Goal: Information Seeking & Learning: Learn about a topic

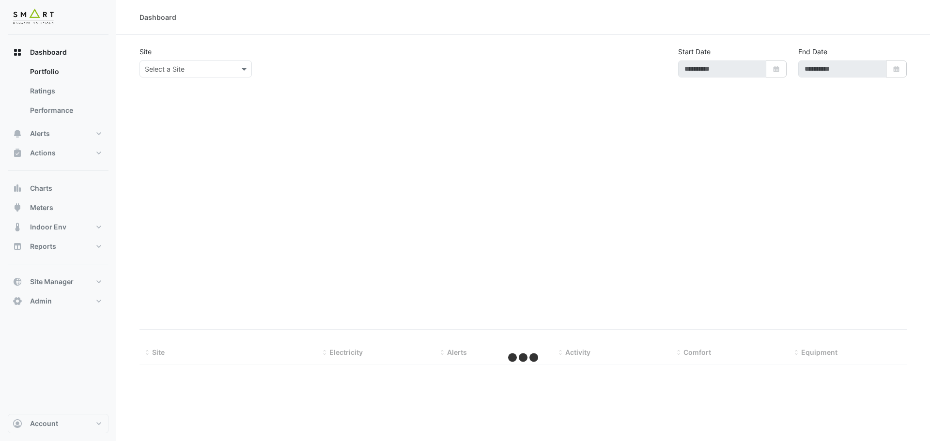
type input "**********"
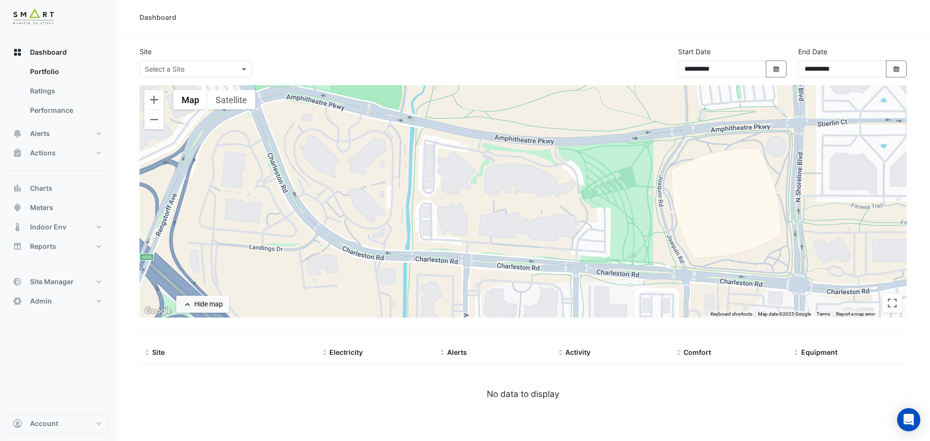
click at [175, 73] on input "text" at bounding box center [186, 69] width 82 height 10
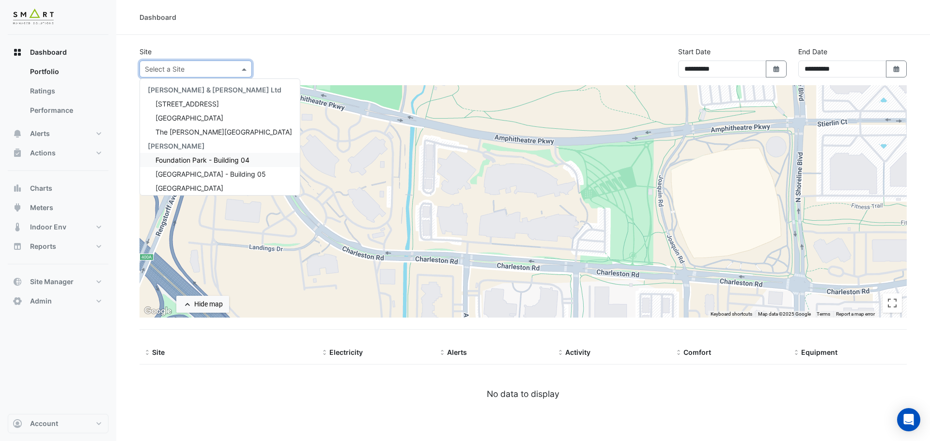
click at [190, 162] on span "Foundation Park - Building 04" at bounding box center [202, 160] width 94 height 8
select select "***"
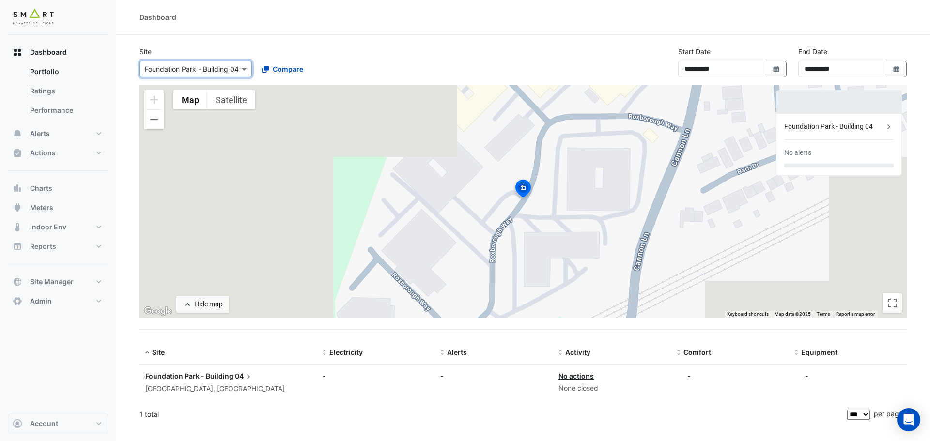
click at [233, 72] on div at bounding box center [195, 68] width 111 height 11
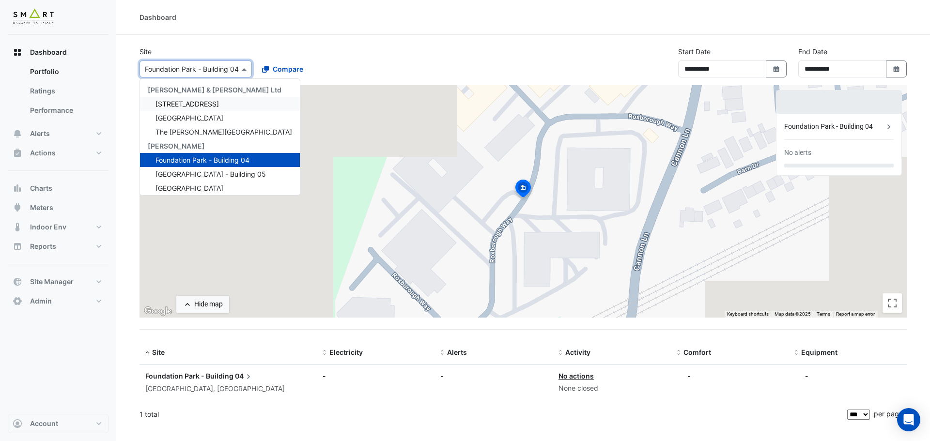
click at [193, 105] on span "12 Hammersmith Grove" at bounding box center [186, 104] width 63 height 8
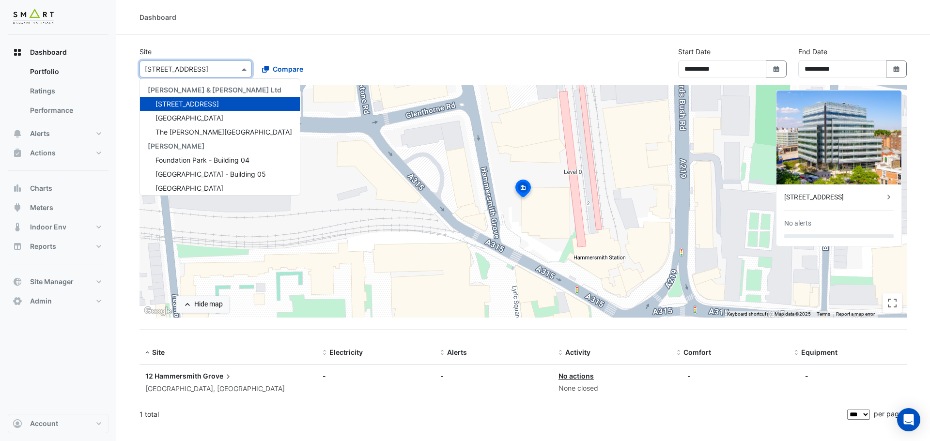
click at [217, 64] on input "text" at bounding box center [186, 69] width 82 height 10
click at [193, 115] on span "Thames Tower" at bounding box center [189, 118] width 68 height 8
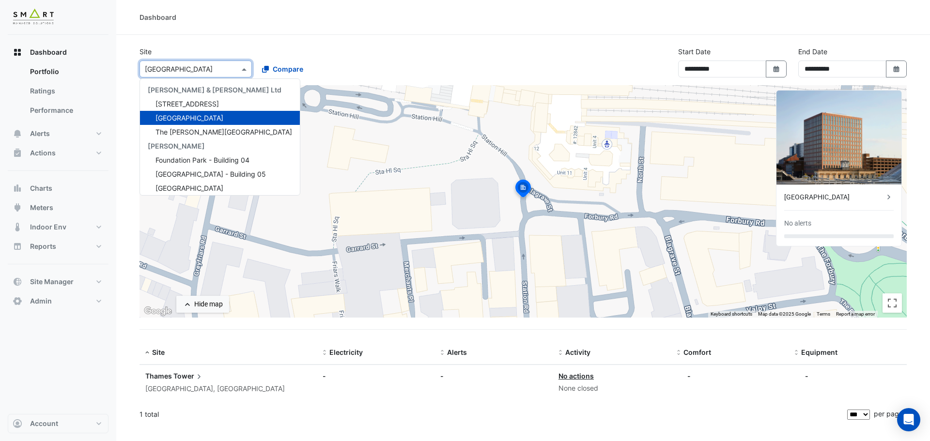
click at [205, 67] on input "text" at bounding box center [186, 69] width 82 height 10
click at [192, 134] on span "The [PERSON_NAME][GEOGRAPHIC_DATA]" at bounding box center [223, 132] width 137 height 8
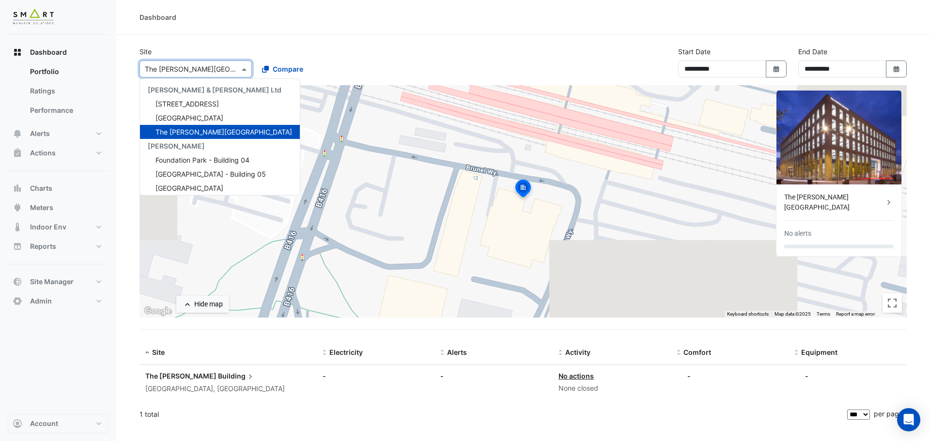
click at [198, 64] on input "text" at bounding box center [186, 69] width 82 height 10
click at [186, 154] on div "Foundation Park - Building 04" at bounding box center [220, 160] width 160 height 14
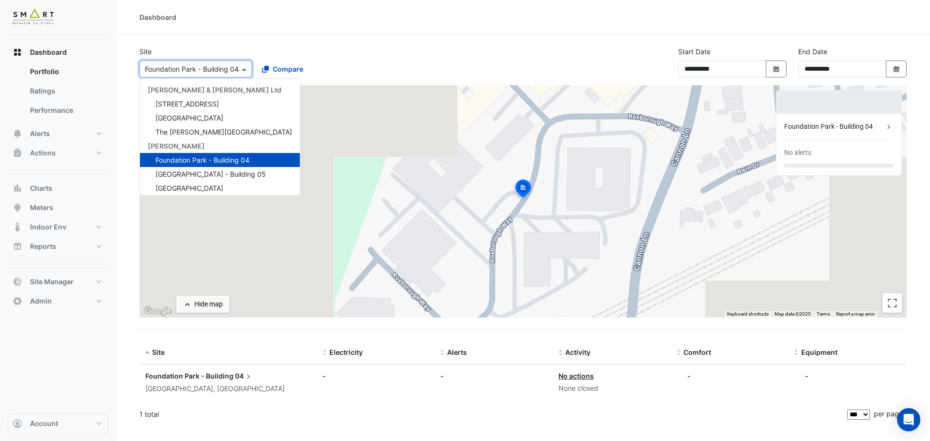
click at [223, 65] on input "text" at bounding box center [186, 69] width 82 height 10
click at [210, 176] on span "[GEOGRAPHIC_DATA] - Building 05" at bounding box center [210, 174] width 110 height 8
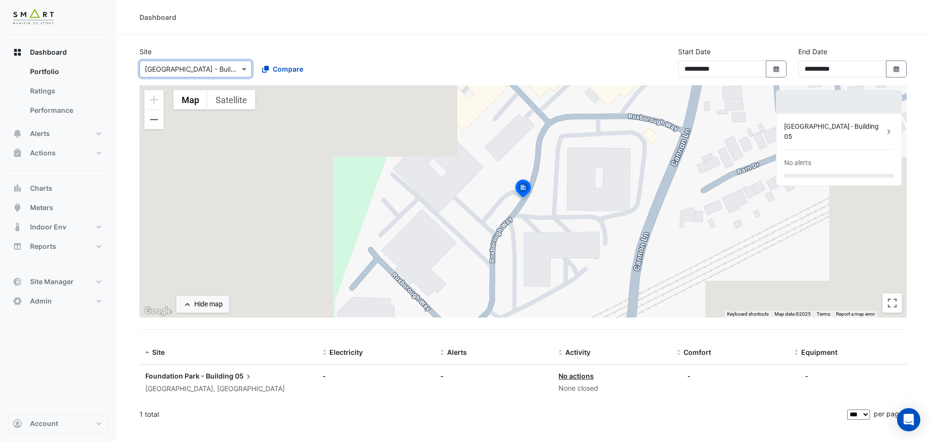
click at [216, 70] on input "text" at bounding box center [186, 69] width 82 height 10
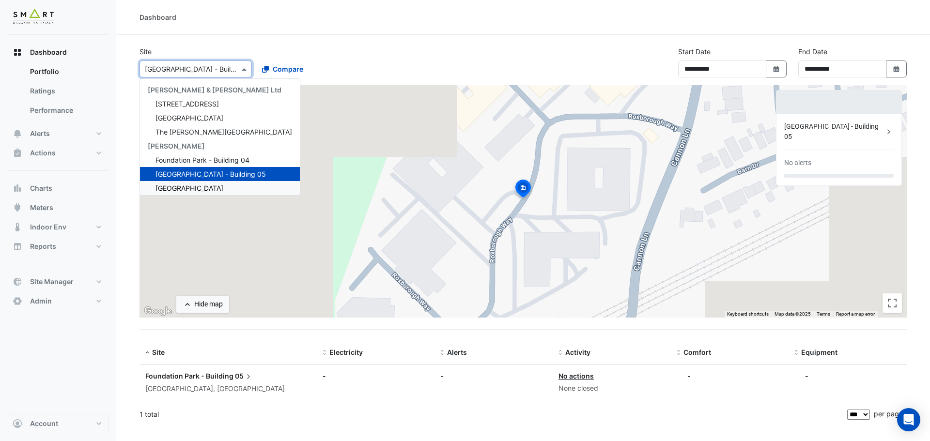
click at [193, 189] on span "[GEOGRAPHIC_DATA]" at bounding box center [189, 188] width 68 height 8
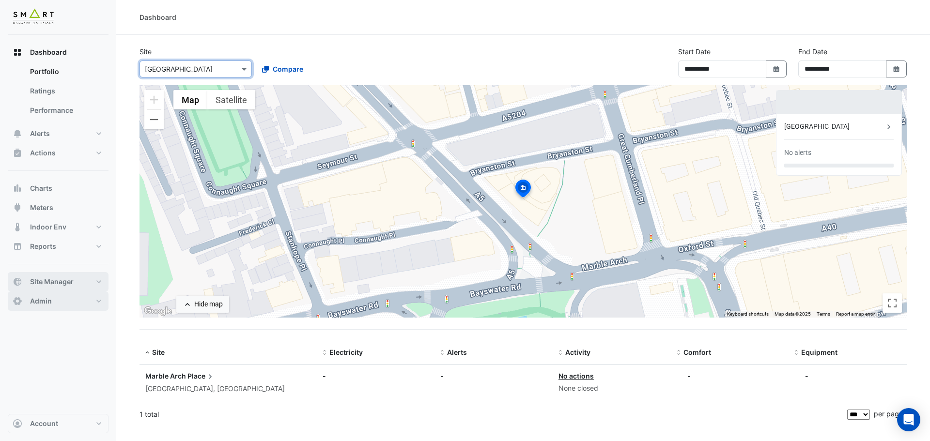
click at [64, 277] on span "Site Manager" at bounding box center [52, 282] width 44 height 10
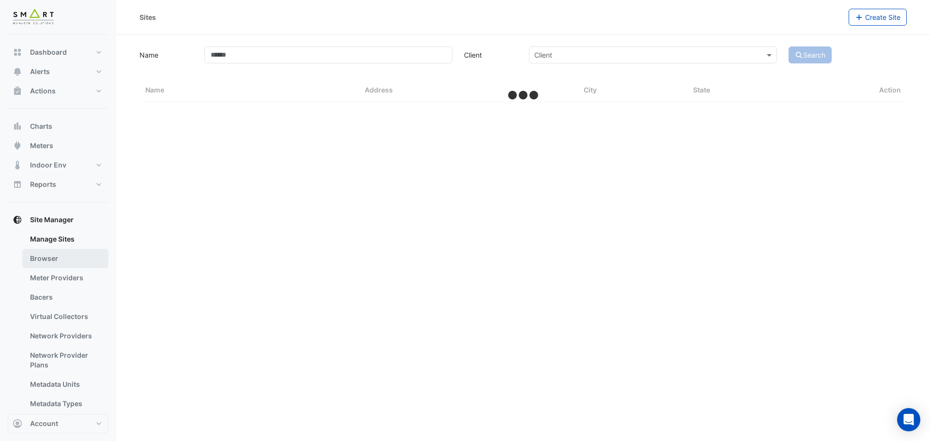
select select "***"
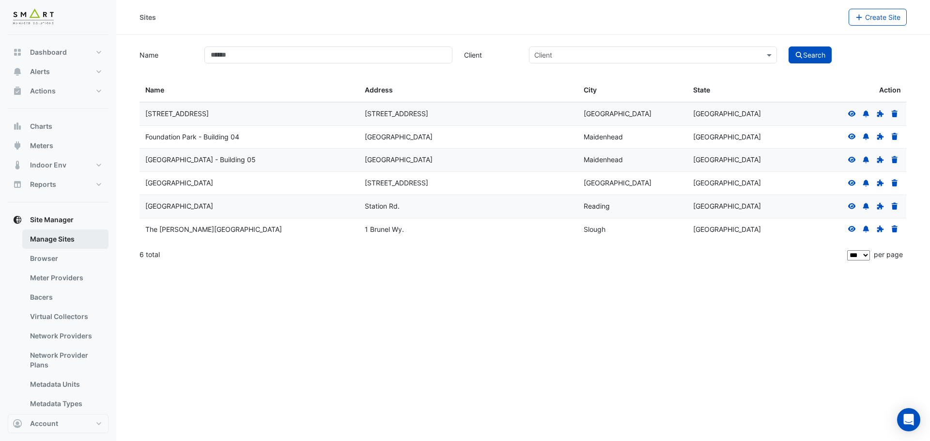
click at [54, 237] on link "Manage Sites" at bounding box center [65, 239] width 86 height 19
drag, startPoint x: 366, startPoint y: 183, endPoint x: 428, endPoint y: 186, distance: 62.1
click at [429, 190] on datatable-body-cell "55 Bryanston St" at bounding box center [468, 183] width 219 height 23
copy div "55 Bryanston St"
drag, startPoint x: 852, startPoint y: 181, endPoint x: 783, endPoint y: 167, distance: 70.2
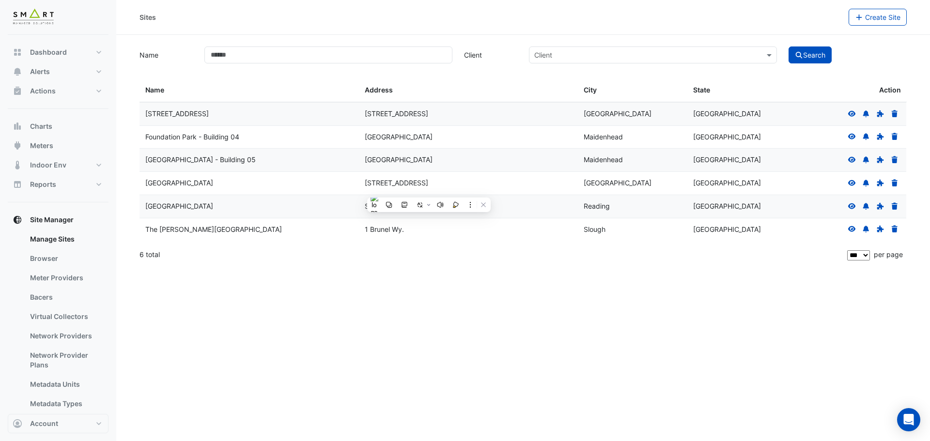
click at [852, 181] on icon at bounding box center [851, 183] width 9 height 7
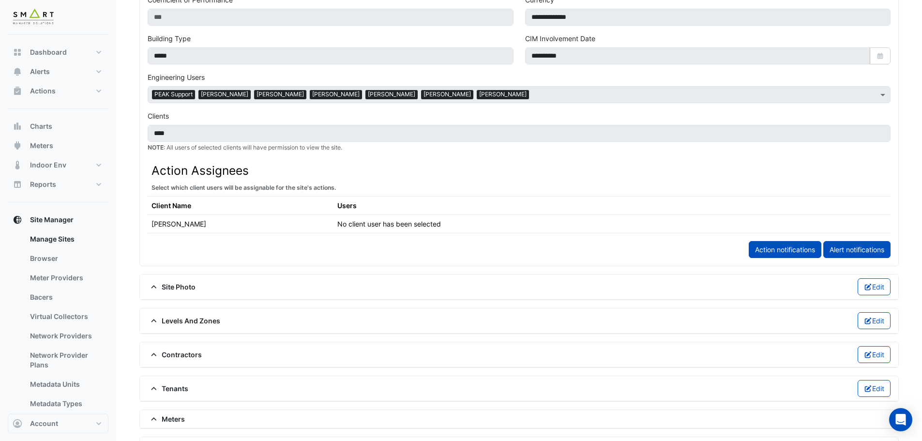
scroll to position [484, 0]
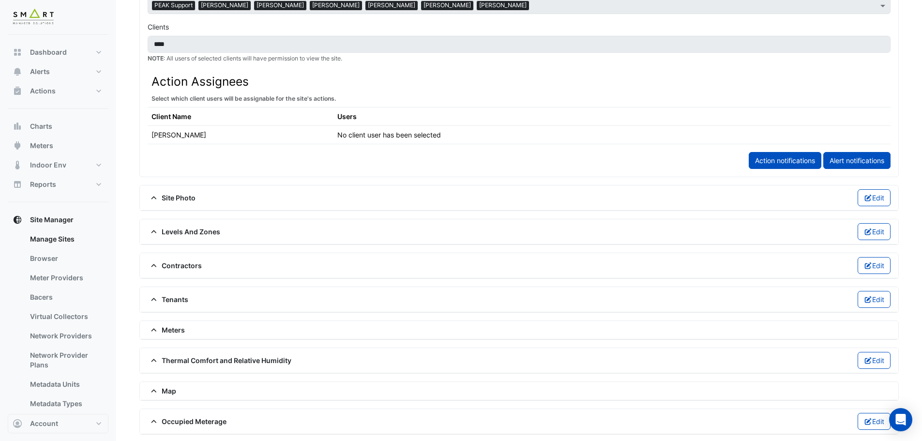
click at [178, 197] on span "Site Photo" at bounding box center [172, 198] width 48 height 10
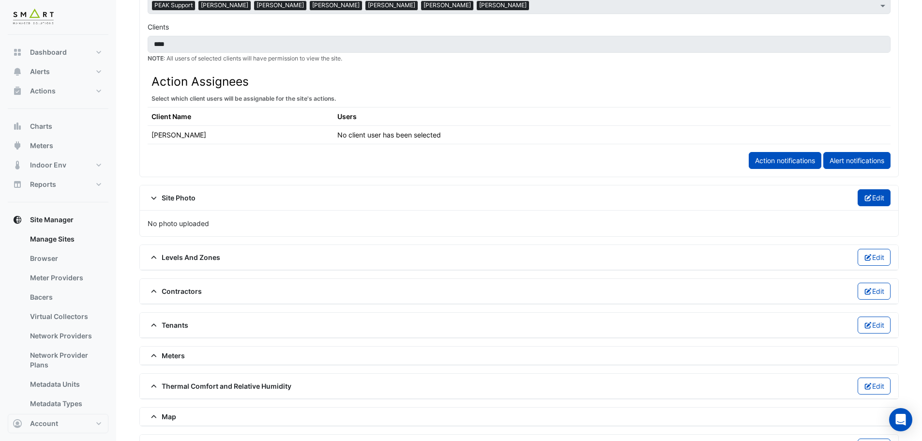
click at [871, 195] on button "Edit" at bounding box center [874, 197] width 33 height 17
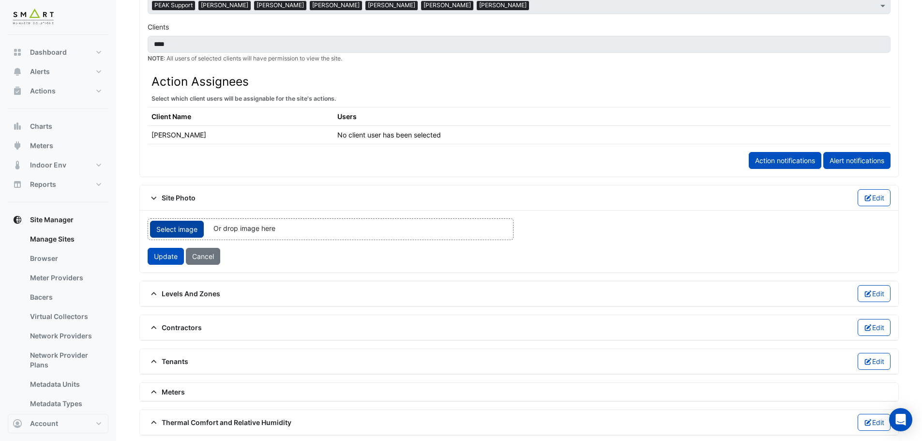
click at [165, 231] on span "Select image" at bounding box center [177, 229] width 54 height 17
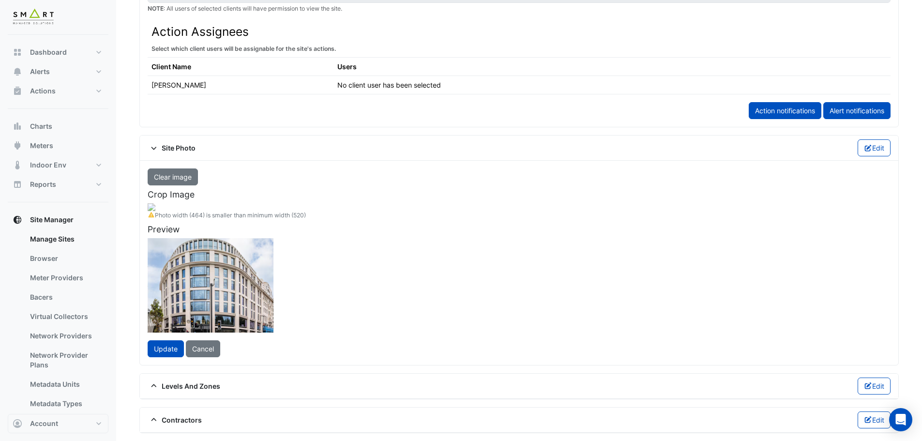
scroll to position [629, 0]
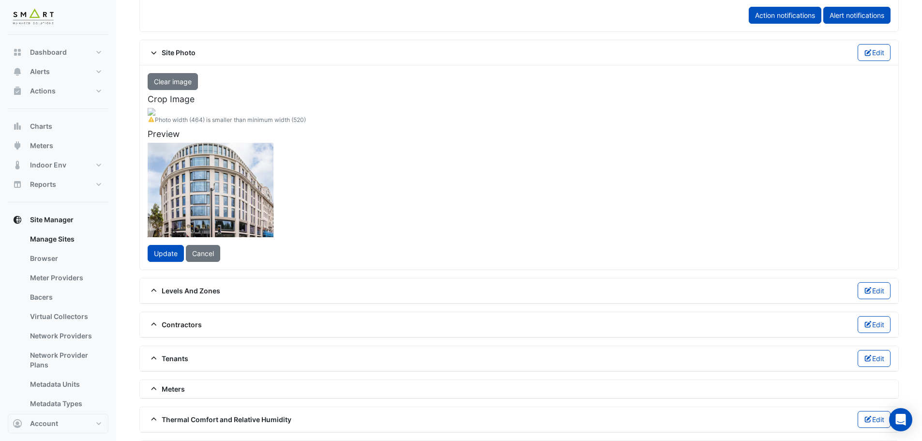
drag, startPoint x: 283, startPoint y: 271, endPoint x: 279, endPoint y: 291, distance: 20.2
click at [264, 291] on div at bounding box center [151, 239] width 225 height 169
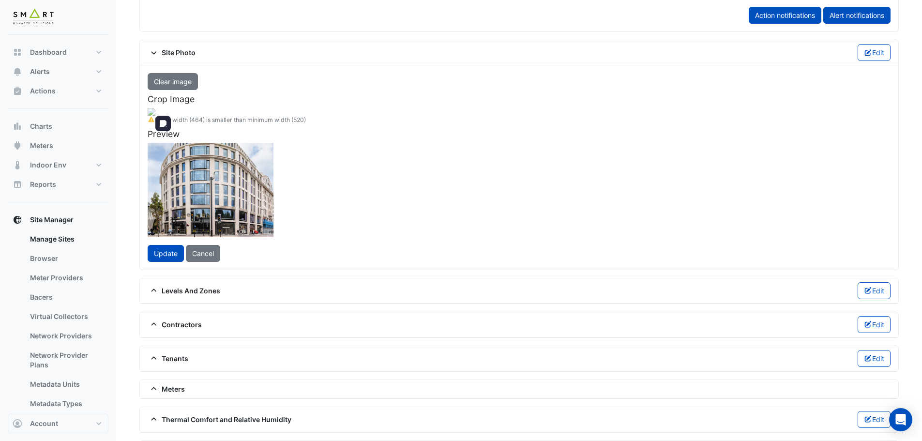
drag, startPoint x: 260, startPoint y: 321, endPoint x: 259, endPoint y: 326, distance: 5.9
click at [157, 326] on span at bounding box center [152, 322] width 12 height 13
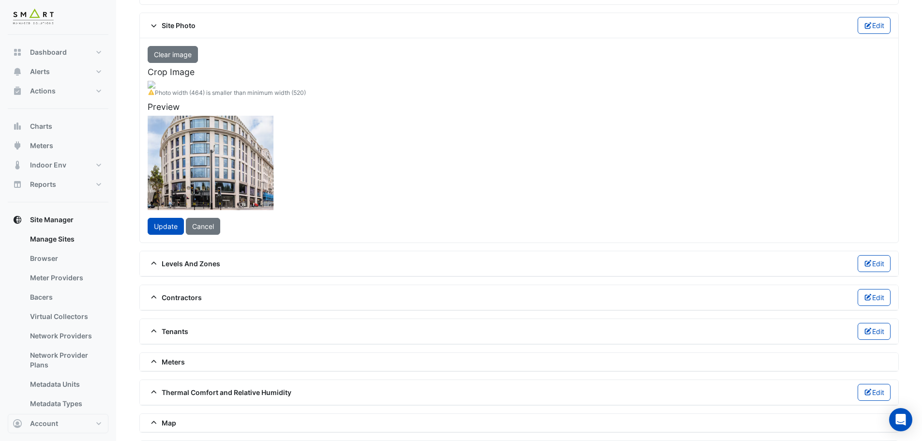
scroll to position [678, 0]
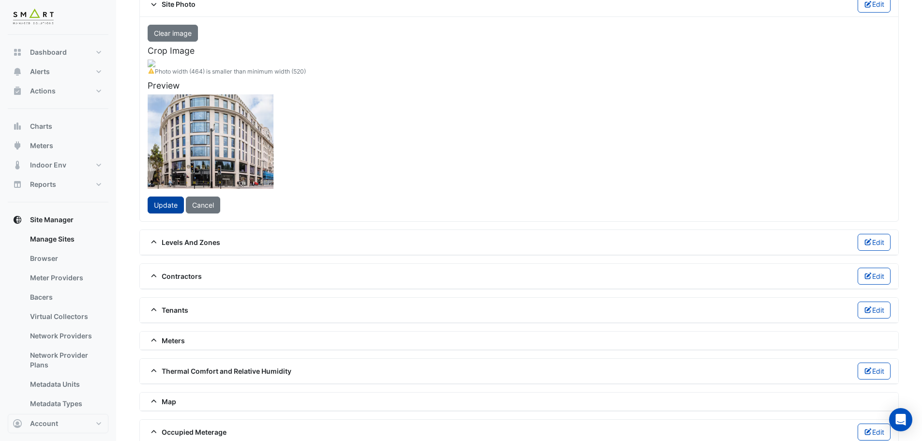
click at [160, 209] on span "Update" at bounding box center [166, 205] width 24 height 8
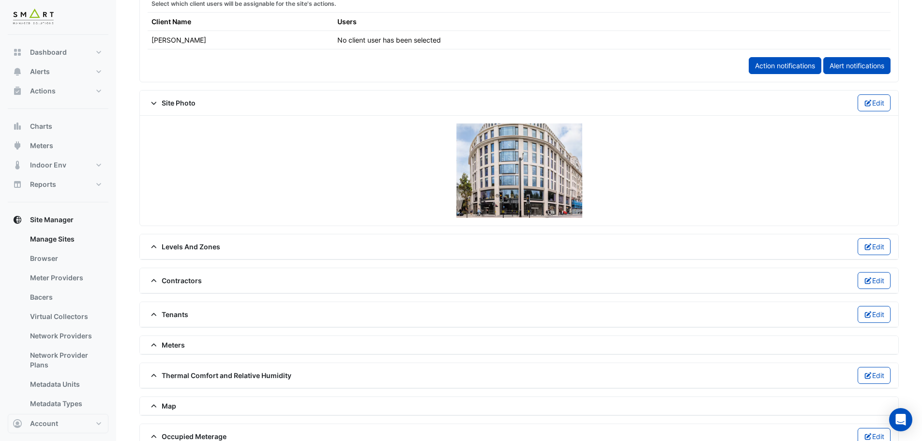
scroll to position [663, 0]
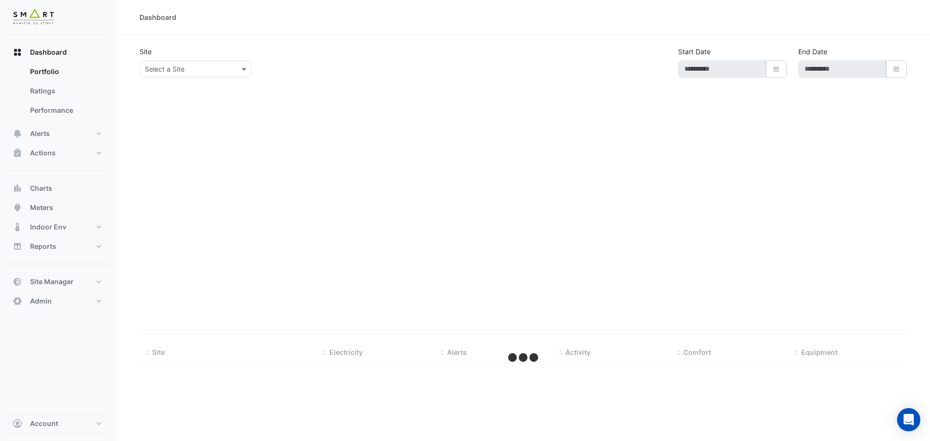
type input "**********"
select select "***"
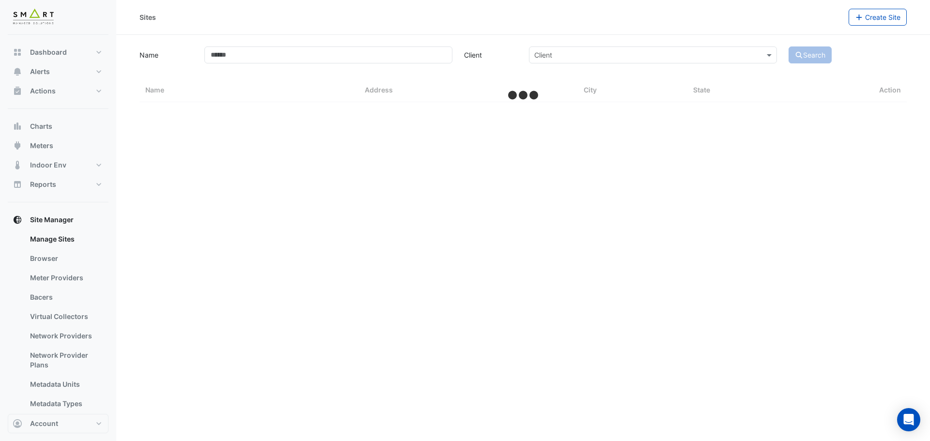
select select "***"
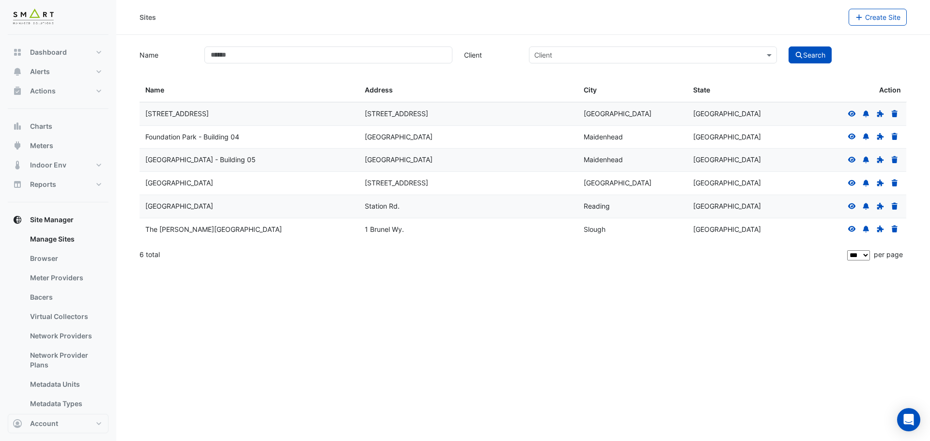
drag, startPoint x: 461, startPoint y: 135, endPoint x: 147, endPoint y: 144, distance: 314.9
click at [147, 144] on div "Foundation Park - Building 04 Roxborough Way, Building 04 Maidenhead England" at bounding box center [522, 137] width 767 height 23
copy div "Foundation Park - Building 04 Roxborough Way, Building 04"
click at [267, 332] on div "Sites Create Site Name Client Client Search Sites Name Sites Address Sites City…" at bounding box center [522, 220] width 813 height 441
click at [852, 136] on icon at bounding box center [852, 137] width 8 height 6
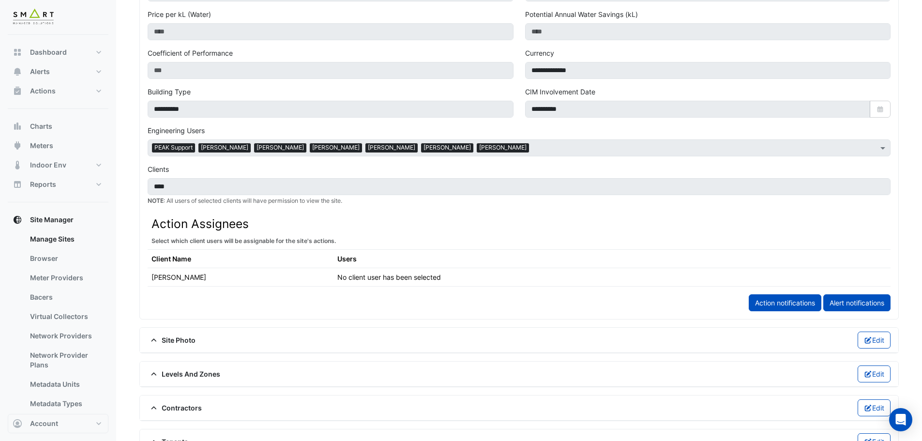
scroll to position [387, 0]
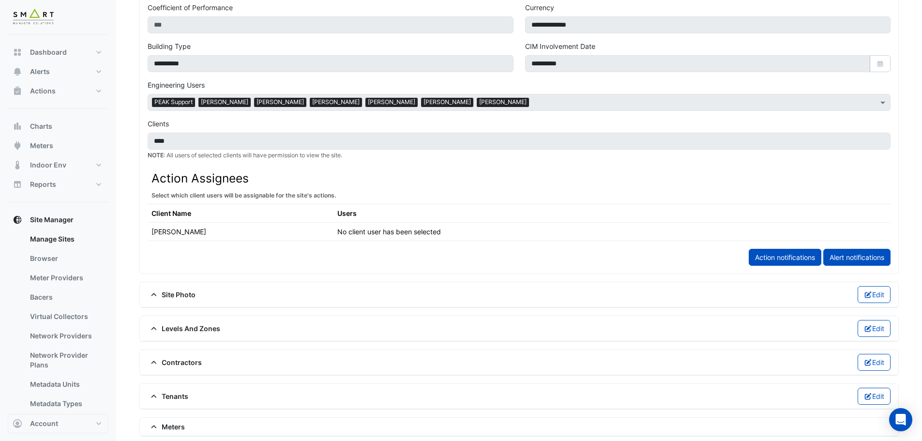
click at [180, 295] on span "Site Photo" at bounding box center [172, 295] width 48 height 10
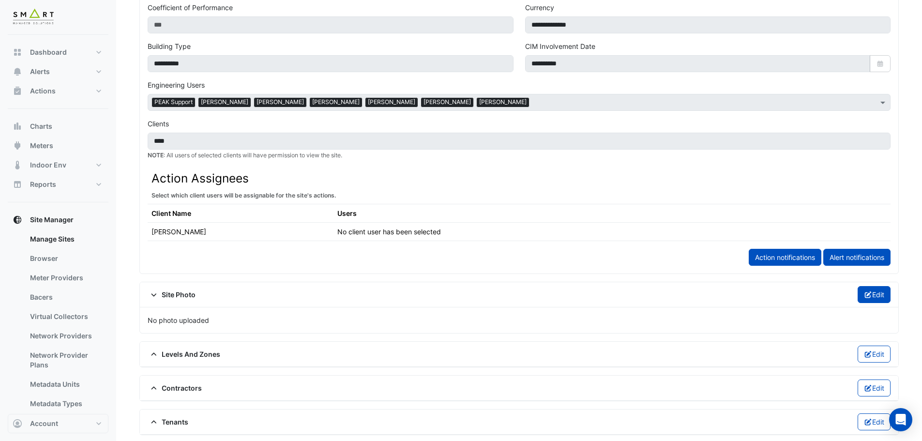
click at [868, 294] on icon "button" at bounding box center [868, 294] width 9 height 7
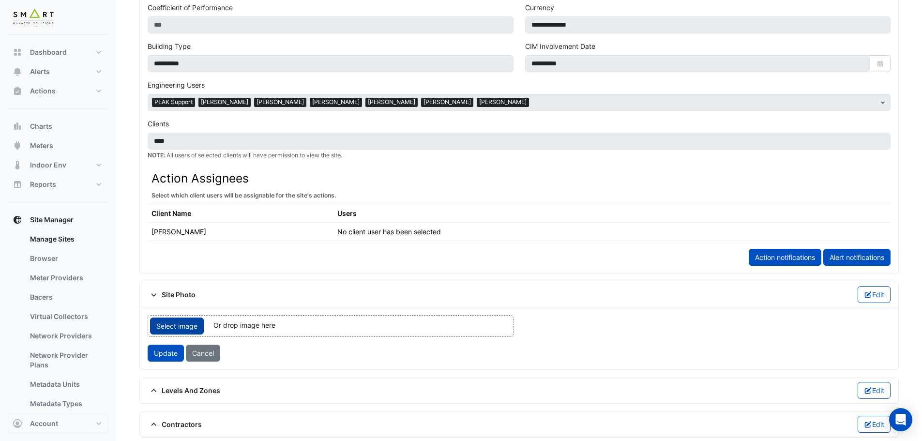
click at [178, 328] on span "Select image" at bounding box center [177, 326] width 54 height 17
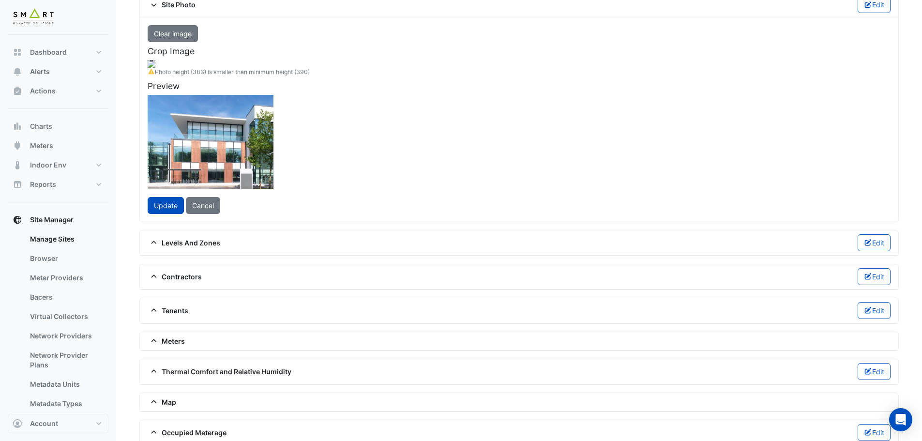
scroll to position [678, 0]
click at [276, 214] on div at bounding box center [151, 152] width 247 height 185
click at [161, 209] on span "Update" at bounding box center [166, 205] width 24 height 8
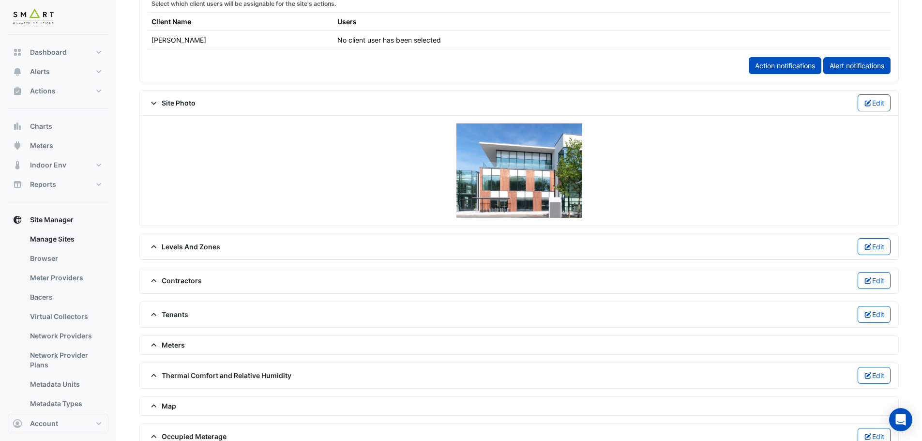
scroll to position [663, 0]
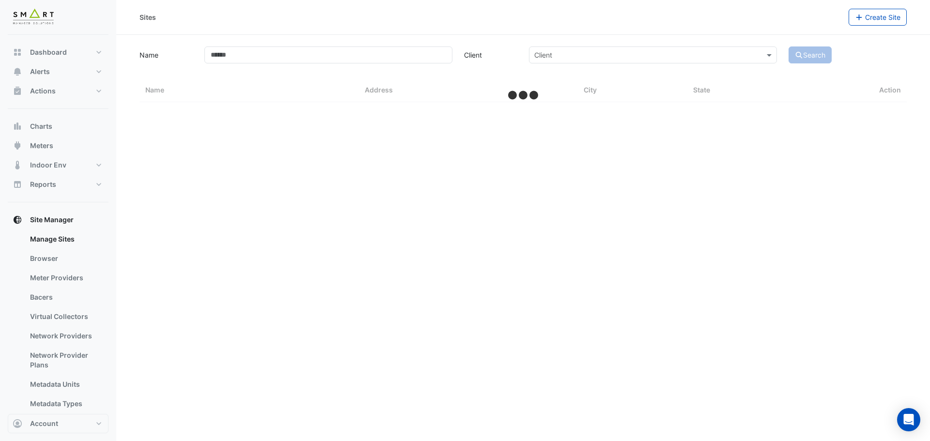
select select "***"
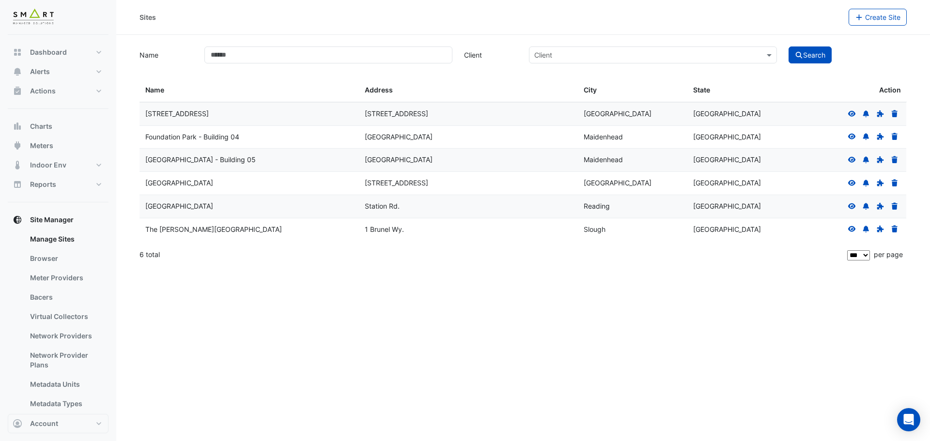
click at [853, 157] on icon at bounding box center [852, 160] width 8 height 6
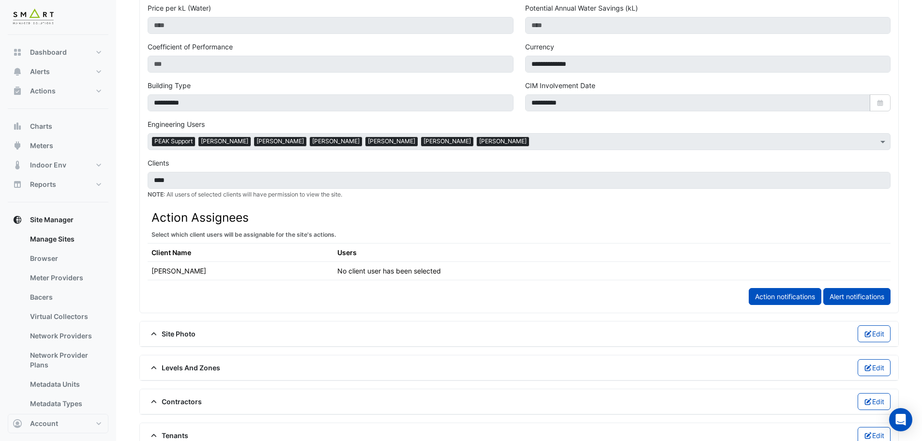
scroll to position [436, 0]
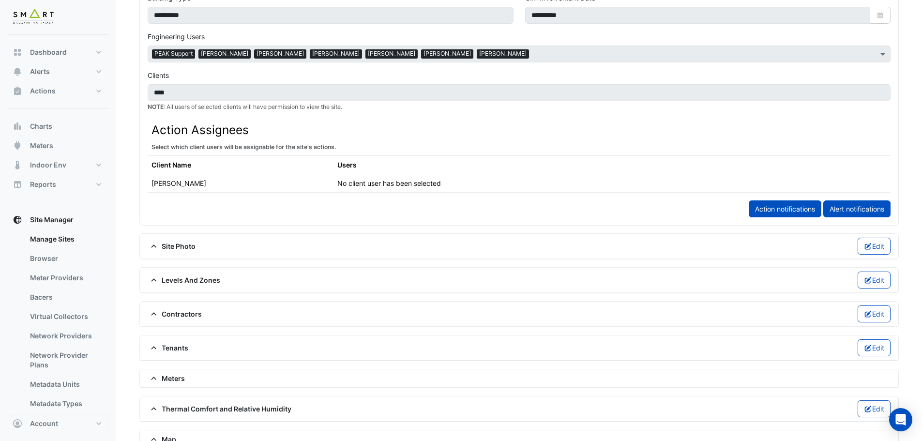
click at [176, 241] on div "Site Photo Edit" at bounding box center [519, 246] width 743 height 17
click at [185, 245] on span "Site Photo" at bounding box center [172, 246] width 48 height 10
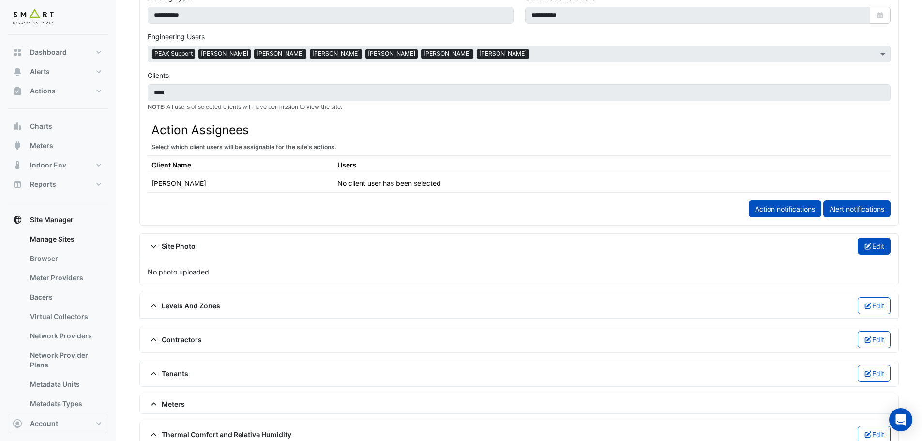
click at [869, 249] on icon "button" at bounding box center [868, 246] width 9 height 7
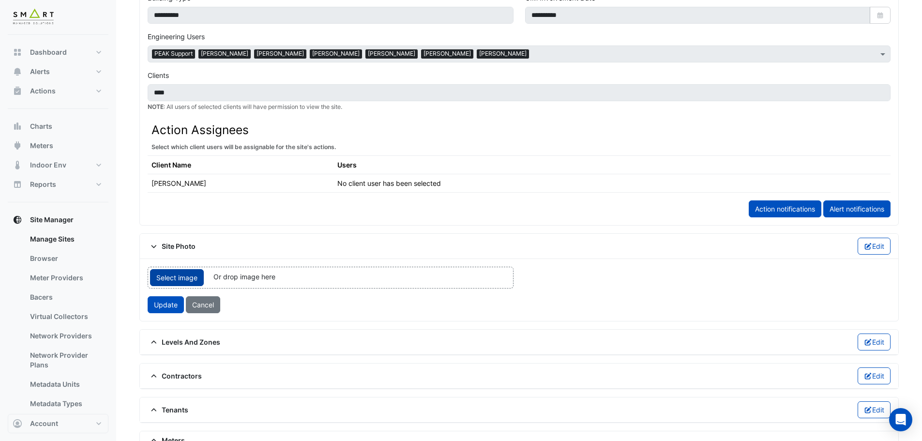
click at [168, 276] on span "Select image" at bounding box center [177, 277] width 54 height 17
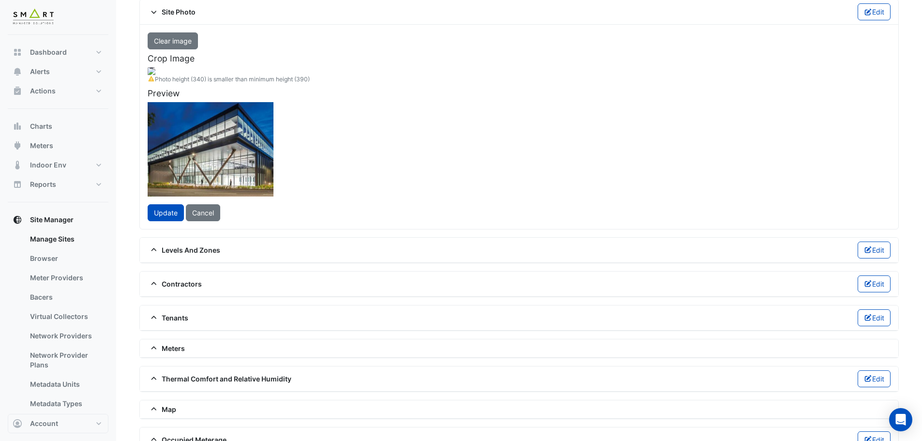
scroll to position [678, 0]
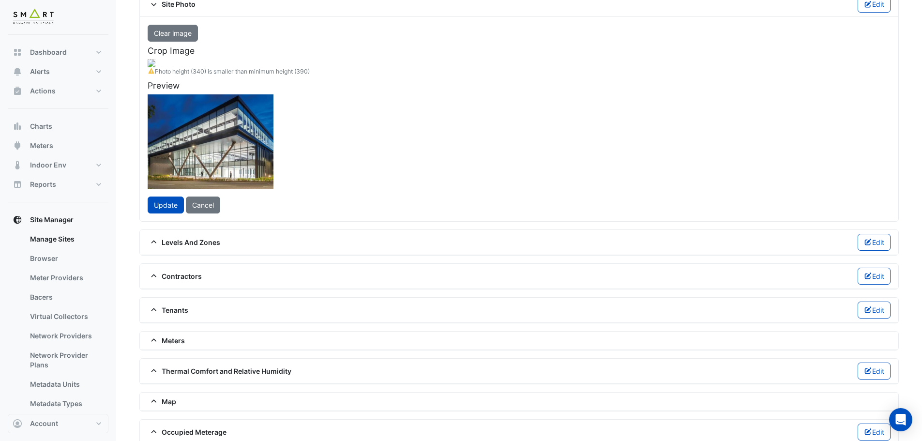
drag, startPoint x: 352, startPoint y: 187, endPoint x: 326, endPoint y: 193, distance: 25.8
click at [236, 193] on div at bounding box center [125, 142] width 219 height 165
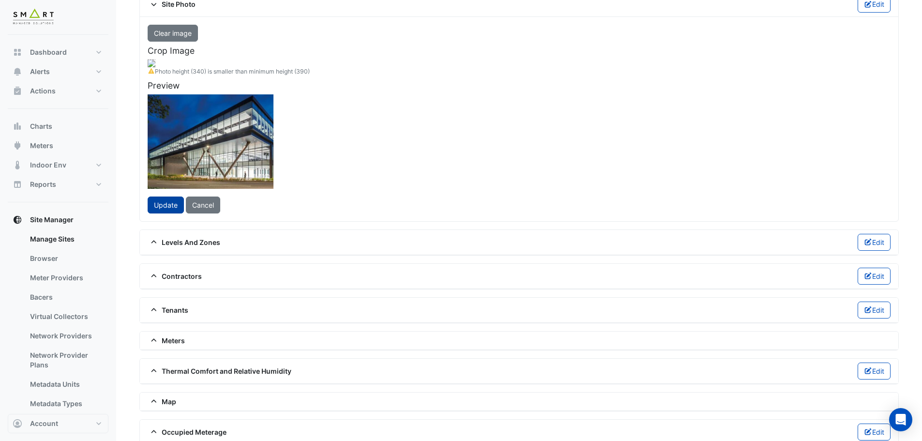
click at [160, 209] on span "Update" at bounding box center [166, 205] width 24 height 8
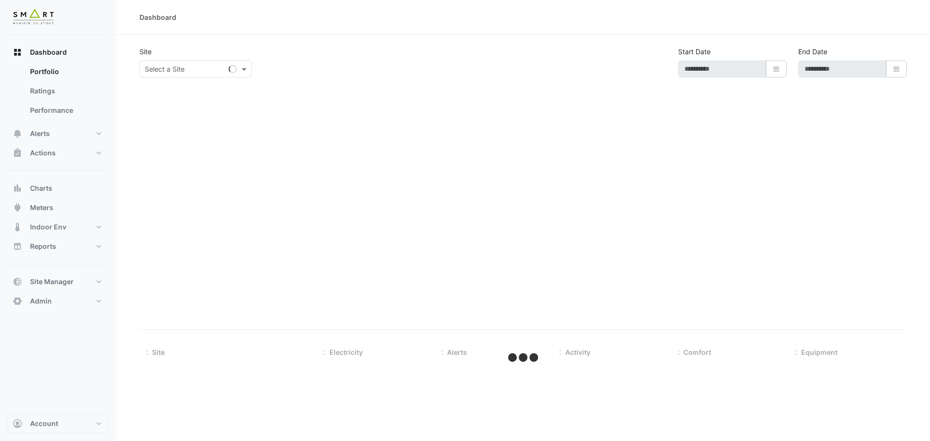
type input "**********"
select select "***"
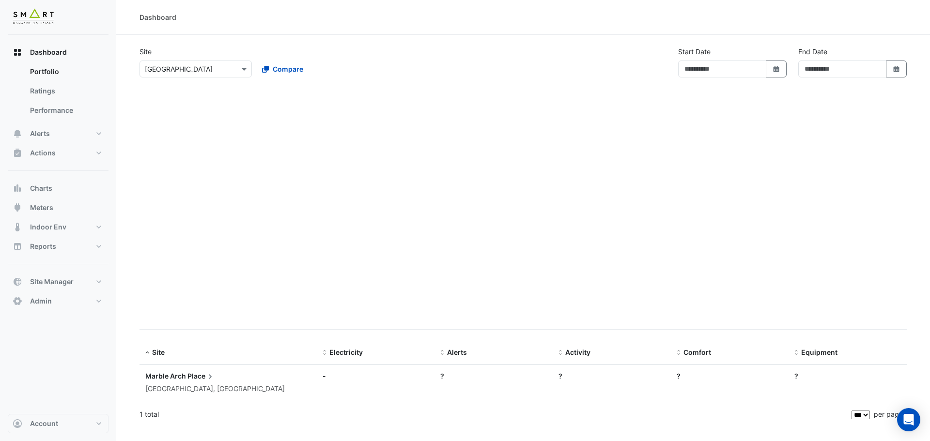
type input "**********"
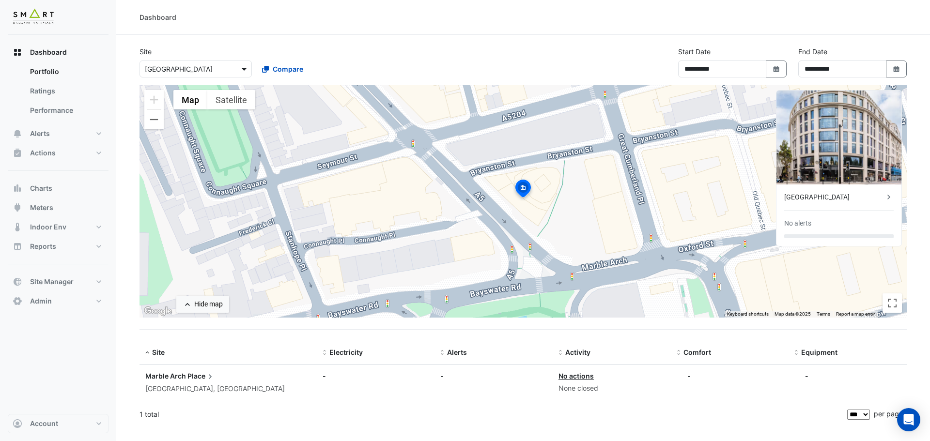
click at [245, 69] on span at bounding box center [245, 69] width 12 height 10
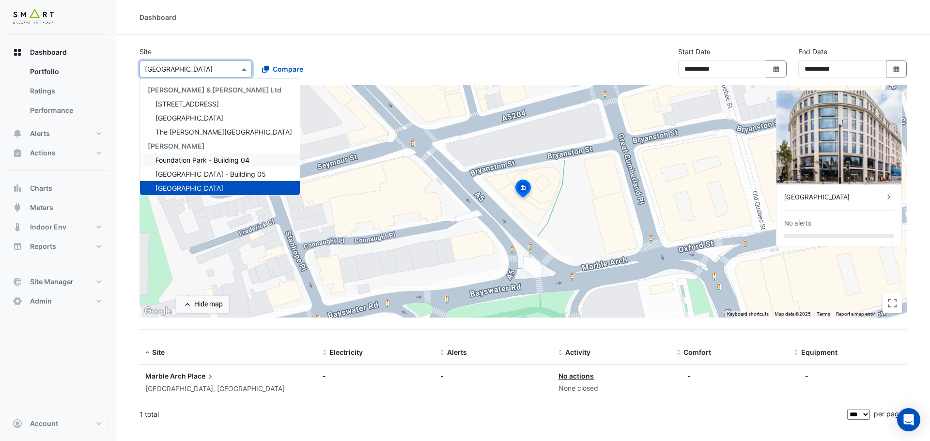
click at [200, 161] on span "Foundation Park - Building 04" at bounding box center [202, 160] width 94 height 8
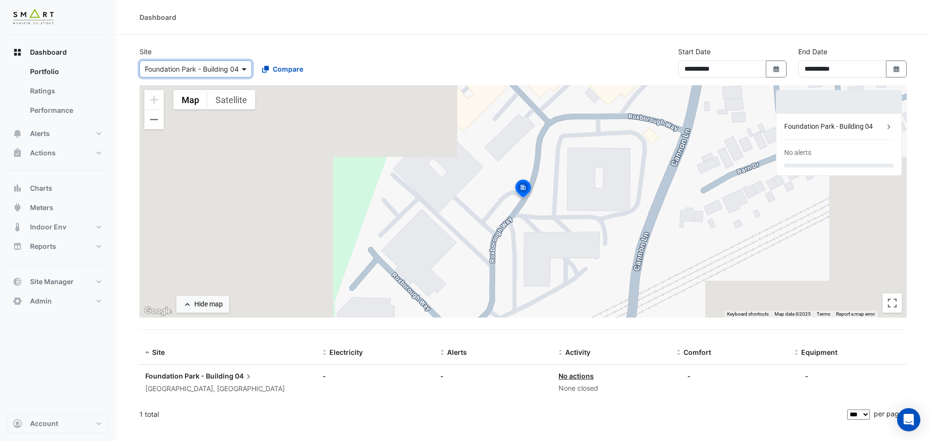
click at [249, 68] on span at bounding box center [245, 69] width 12 height 10
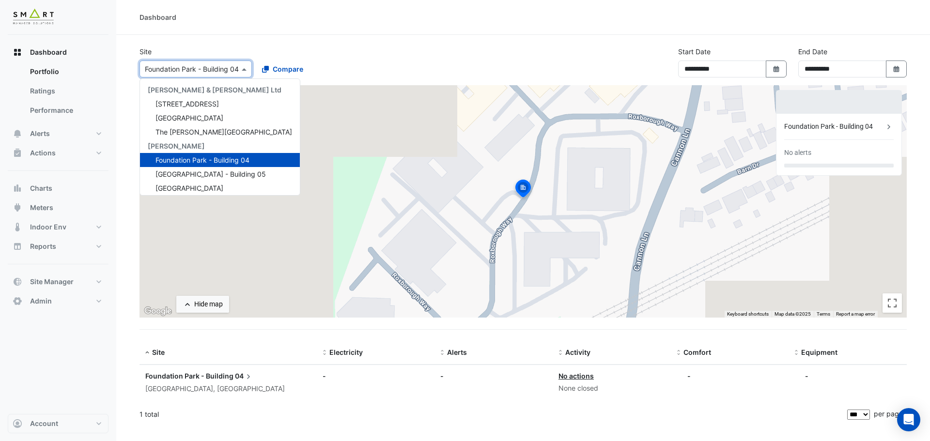
click at [209, 163] on span "Foundation Park - Building 04" at bounding box center [202, 160] width 94 height 8
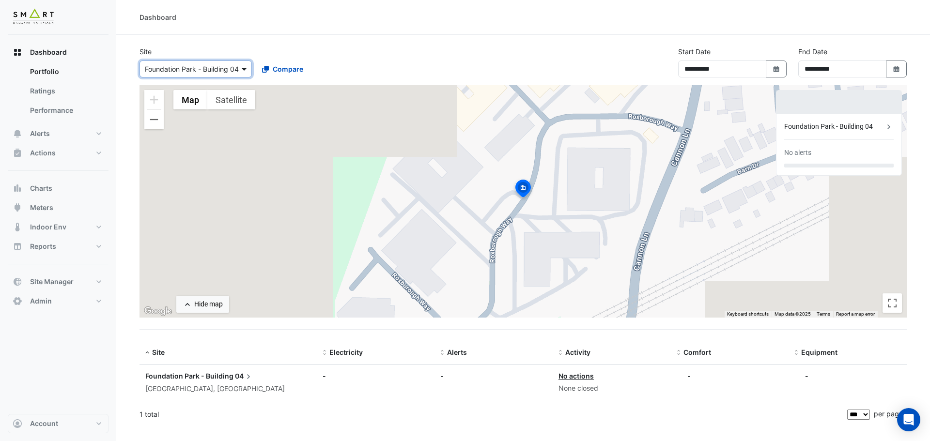
click at [242, 74] on span at bounding box center [245, 69] width 12 height 10
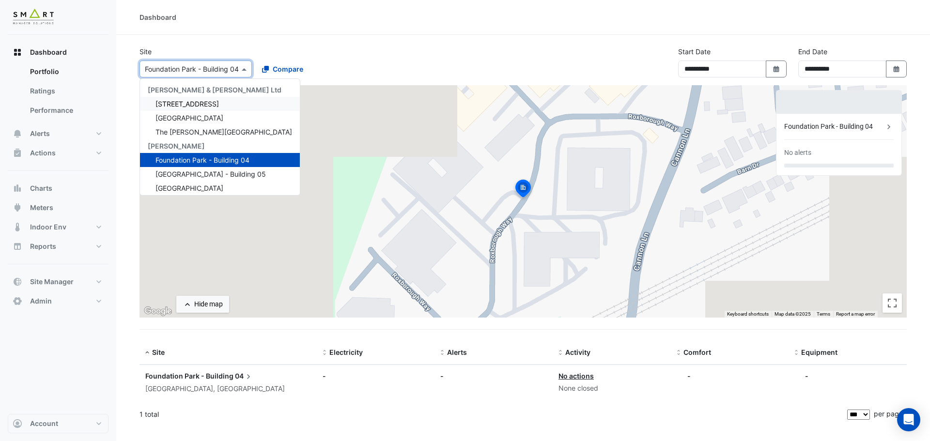
click at [219, 105] on span "12 Hammersmith Grove" at bounding box center [186, 104] width 63 height 8
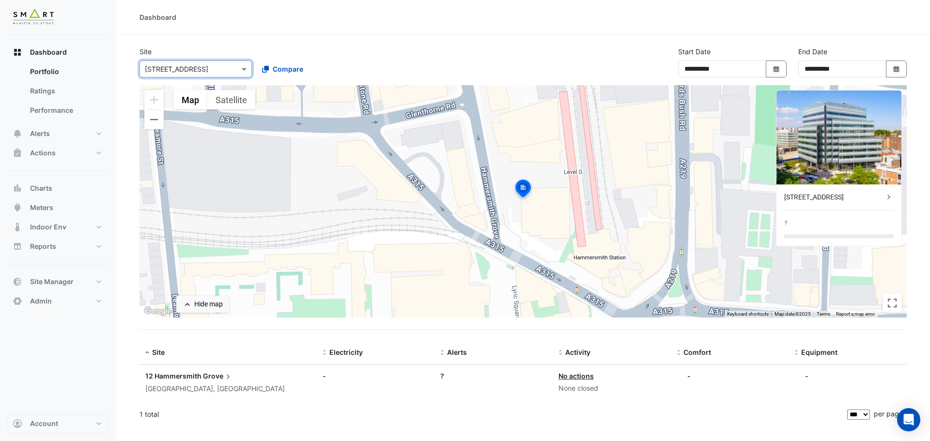
click at [235, 68] on div at bounding box center [195, 68] width 111 height 11
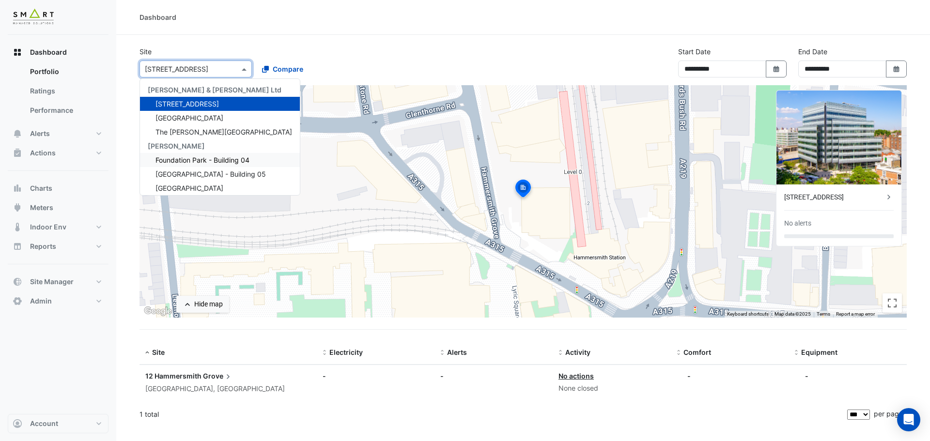
click at [200, 158] on span "Foundation Park - Building 04" at bounding box center [202, 160] width 94 height 8
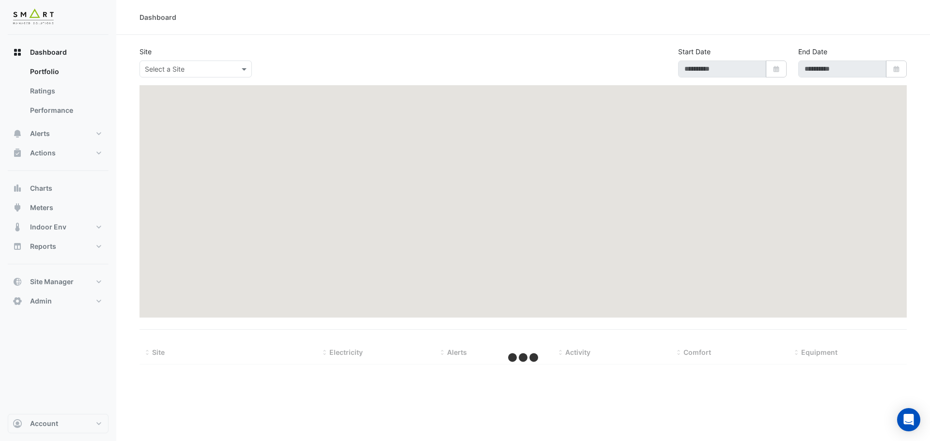
type input "**********"
select select "***"
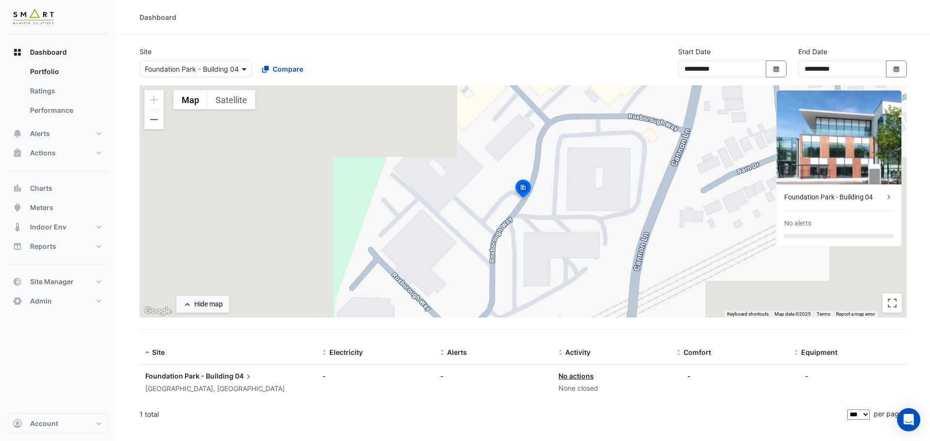
click at [243, 71] on span at bounding box center [245, 69] width 12 height 10
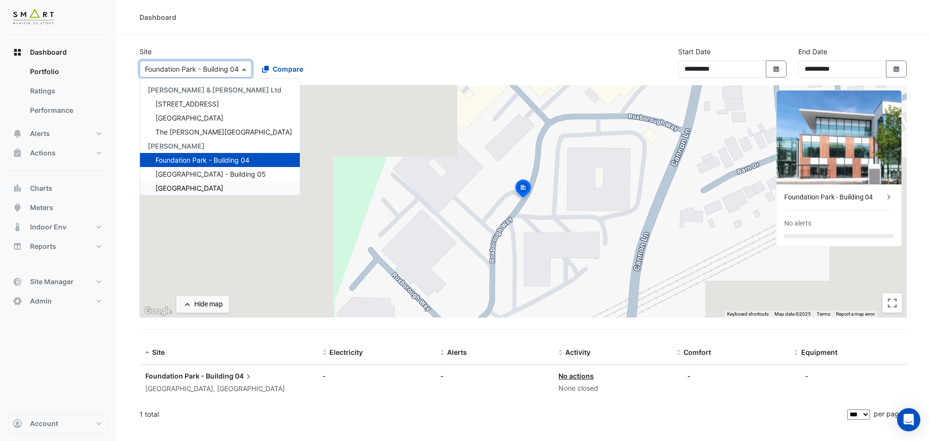
click at [195, 189] on span "[GEOGRAPHIC_DATA]" at bounding box center [189, 188] width 68 height 8
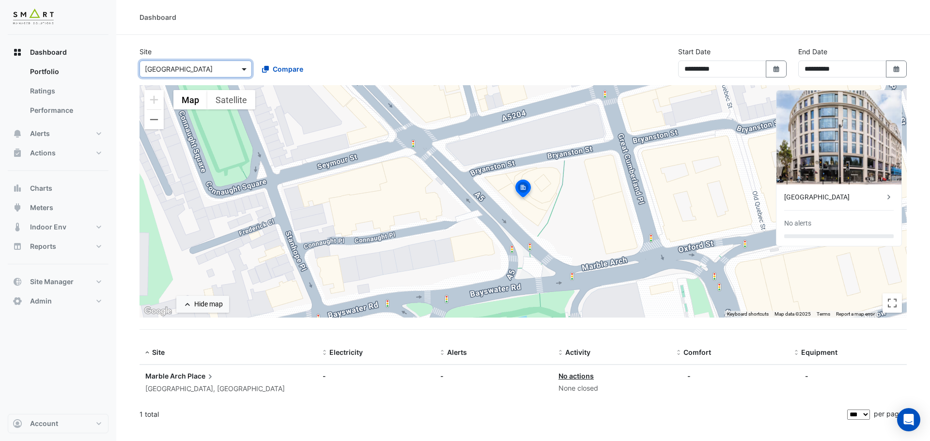
click at [239, 67] on span at bounding box center [245, 69] width 12 height 10
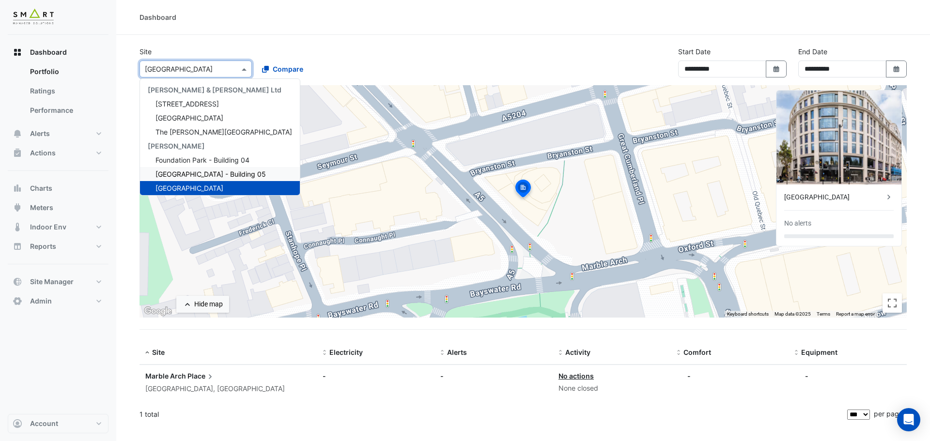
click at [202, 172] on span "Foundation Park - Building 05" at bounding box center [210, 174] width 110 height 8
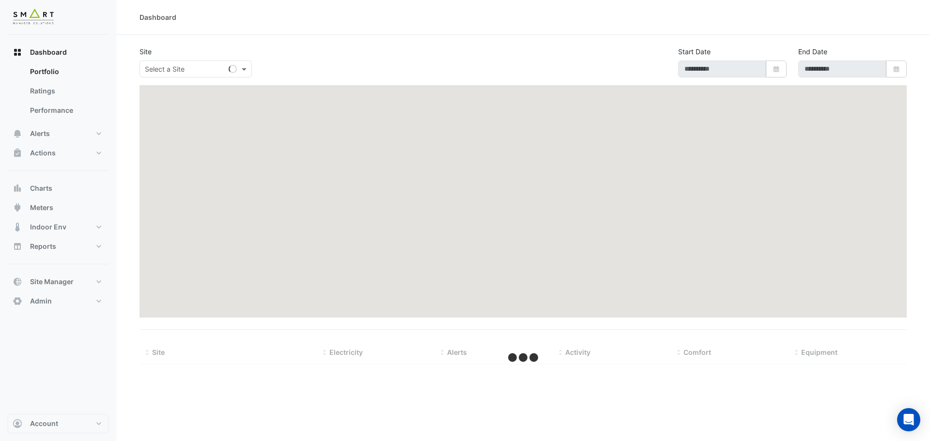
type input "**********"
select select "***"
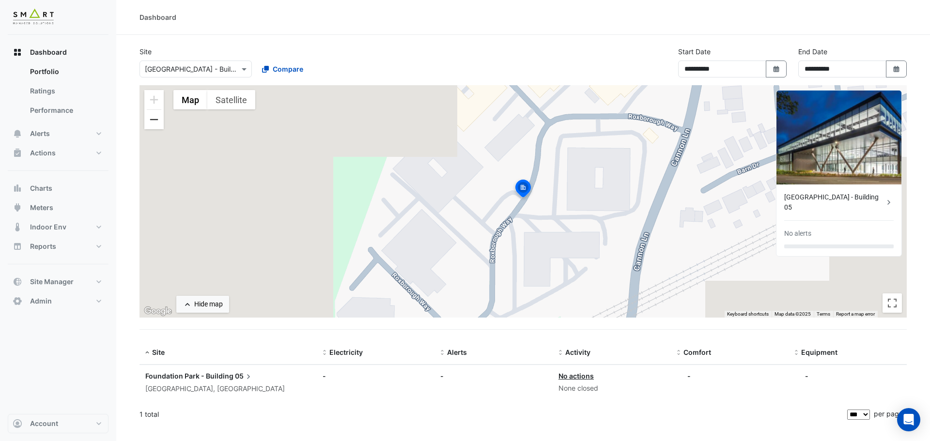
click at [155, 123] on button "Zoom out" at bounding box center [153, 119] width 19 height 19
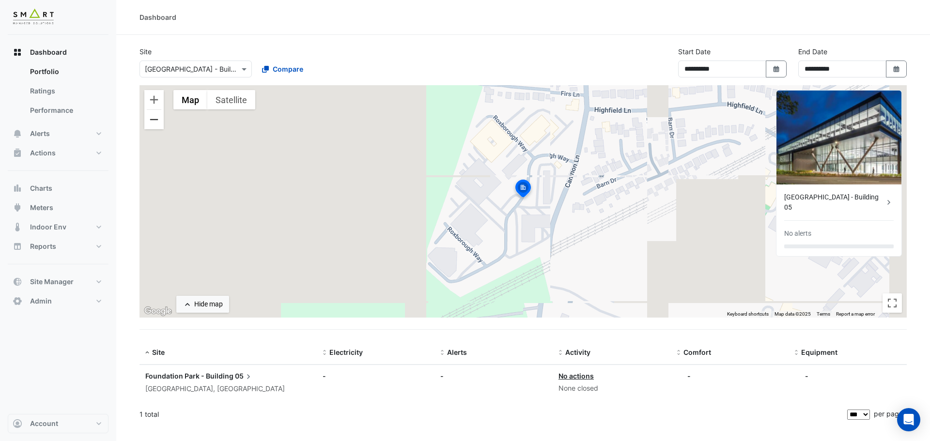
click at [155, 123] on button "Zoom out" at bounding box center [153, 119] width 19 height 19
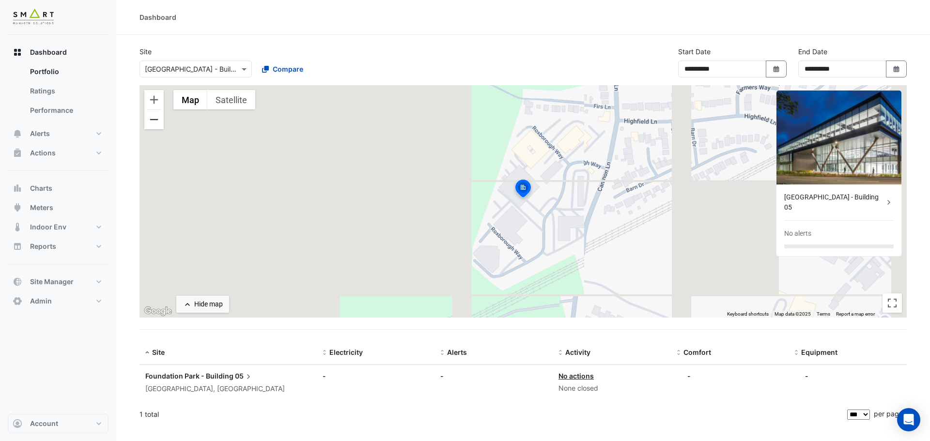
click at [155, 123] on button "Zoom out" at bounding box center [153, 119] width 19 height 19
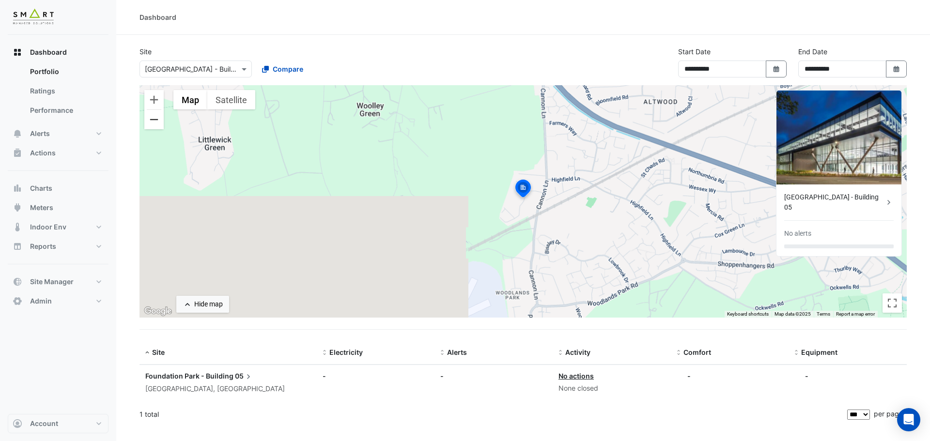
click at [155, 123] on button "Zoom out" at bounding box center [153, 119] width 19 height 19
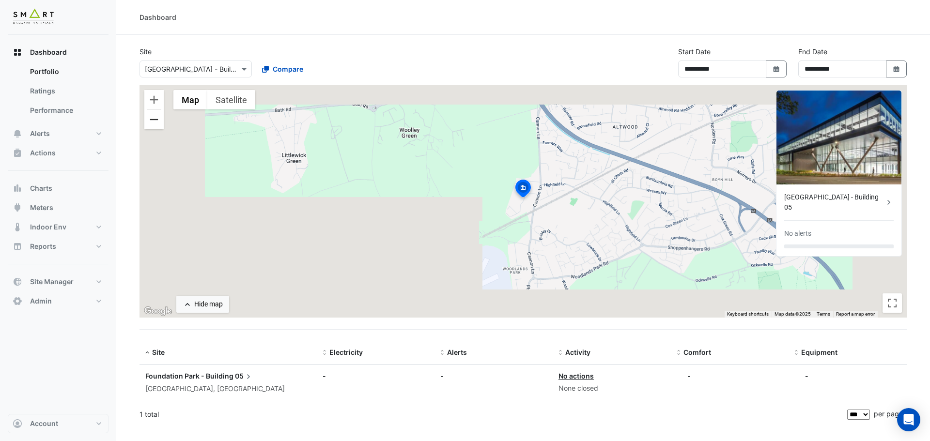
click at [155, 123] on button "Zoom out" at bounding box center [153, 119] width 19 height 19
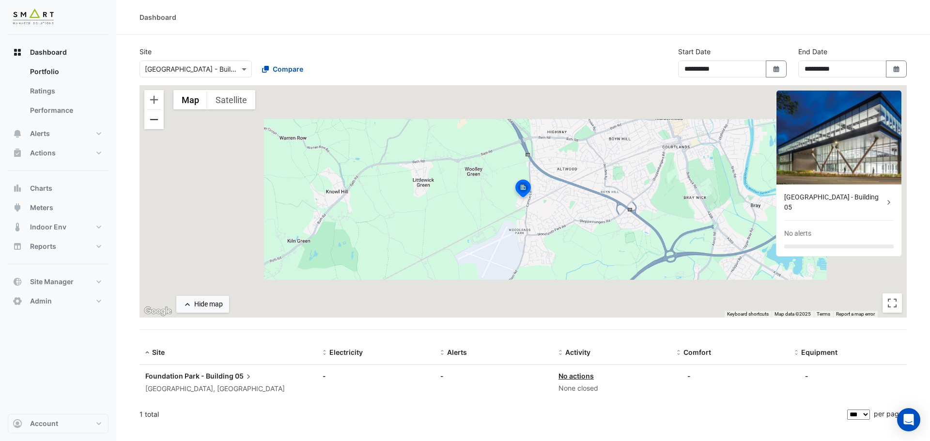
click at [155, 123] on button "Zoom out" at bounding box center [153, 119] width 19 height 19
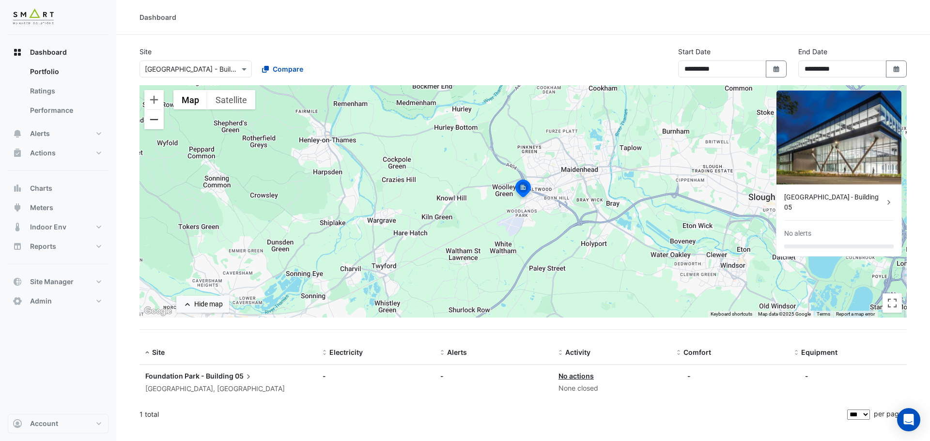
click at [155, 123] on button "Zoom out" at bounding box center [153, 119] width 19 height 19
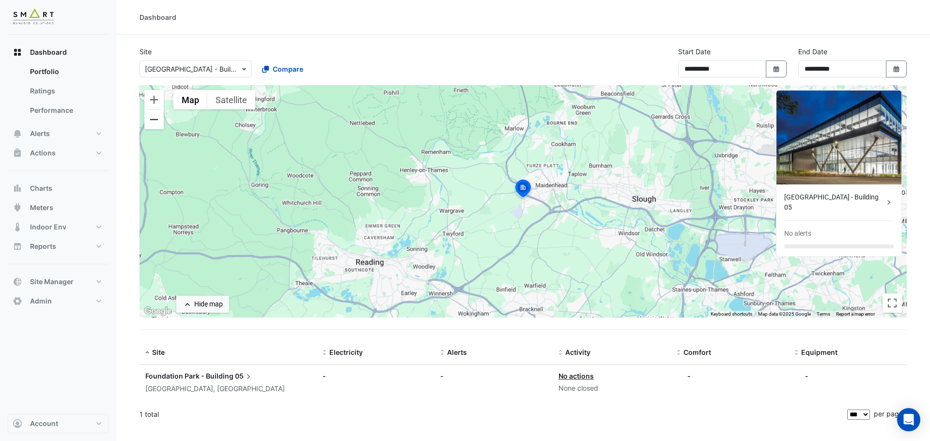
click at [155, 123] on button "Zoom out" at bounding box center [153, 119] width 19 height 19
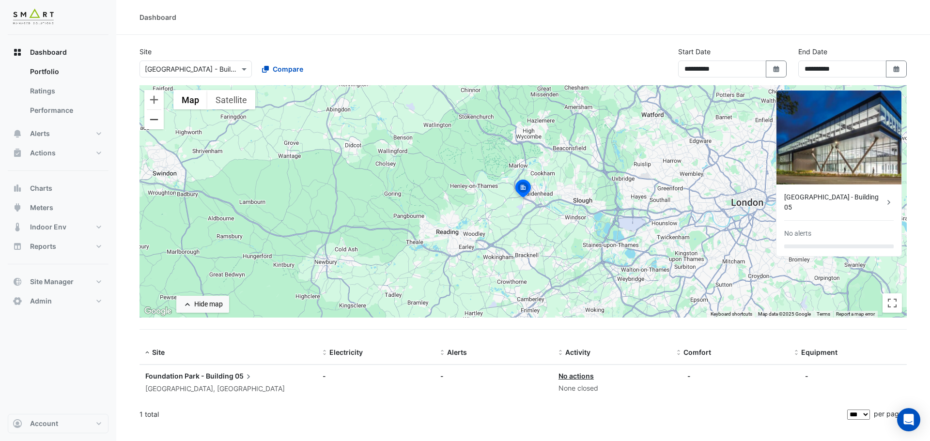
click at [155, 123] on button "Zoom out" at bounding box center [153, 119] width 19 height 19
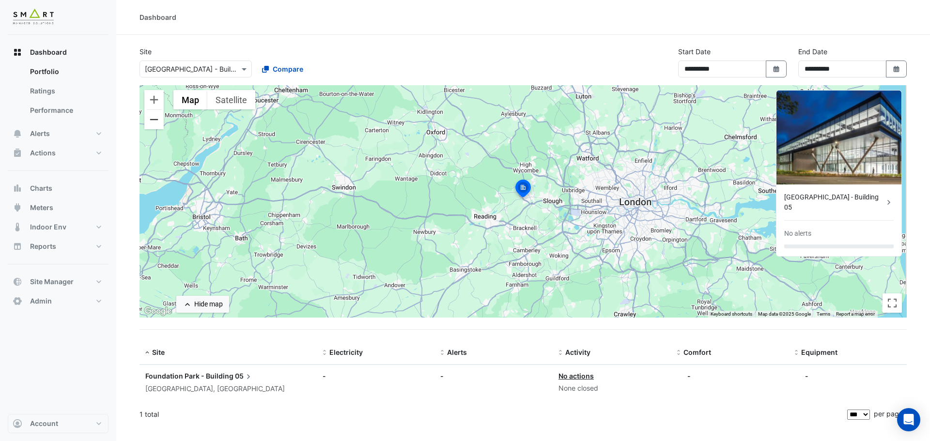
click at [155, 123] on button "Zoom out" at bounding box center [153, 119] width 19 height 19
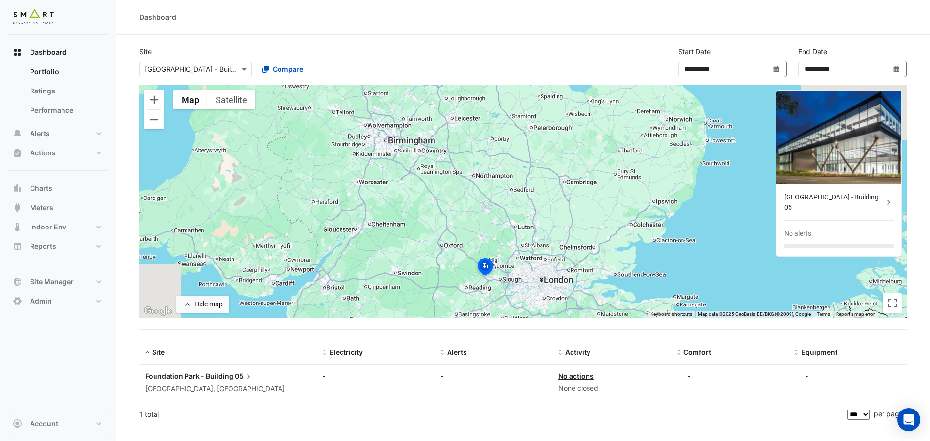
drag, startPoint x: 470, startPoint y: 148, endPoint x: 429, endPoint y: 227, distance: 89.7
click at [429, 227] on div "To activate drag with keyboard, press Alt + Enter. Once in keyboard drag state,…" at bounding box center [522, 201] width 767 height 232
click at [239, 70] on div "× [GEOGRAPHIC_DATA] - Building 05" at bounding box center [195, 69] width 112 height 17
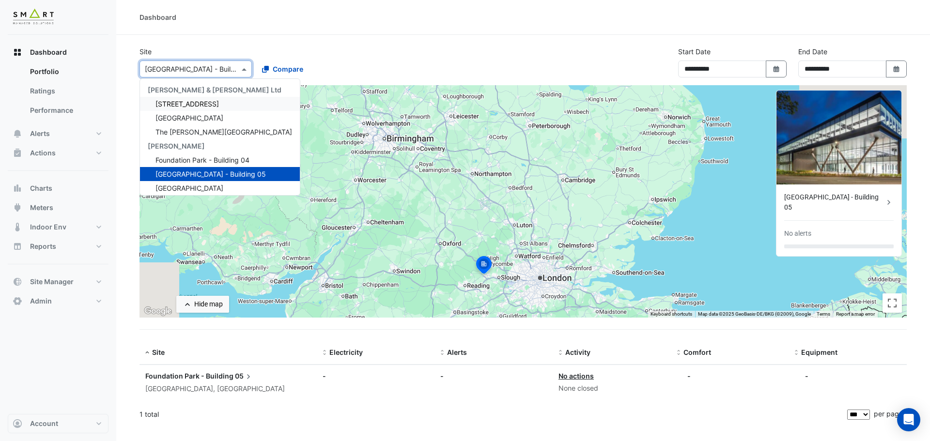
click at [167, 89] on span "[PERSON_NAME] & [PERSON_NAME] Ltd" at bounding box center [215, 90] width 134 height 8
click at [158, 145] on span "[PERSON_NAME]" at bounding box center [176, 146] width 57 height 8
click at [213, 186] on span "[GEOGRAPHIC_DATA]" at bounding box center [189, 188] width 68 height 8
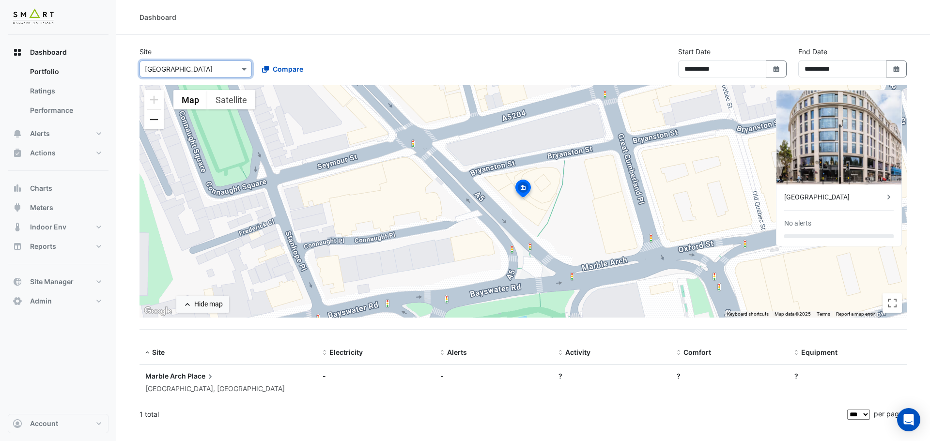
click at [158, 120] on button "Zoom out" at bounding box center [153, 119] width 19 height 19
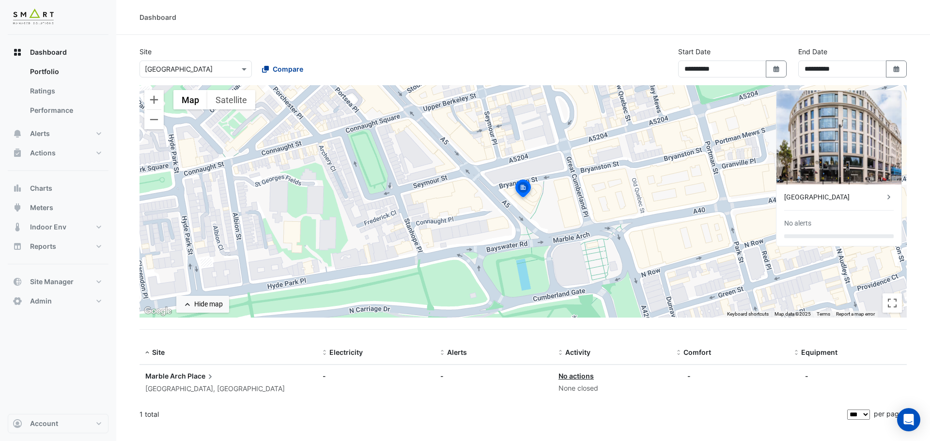
click at [279, 69] on span "Compare" at bounding box center [288, 69] width 31 height 10
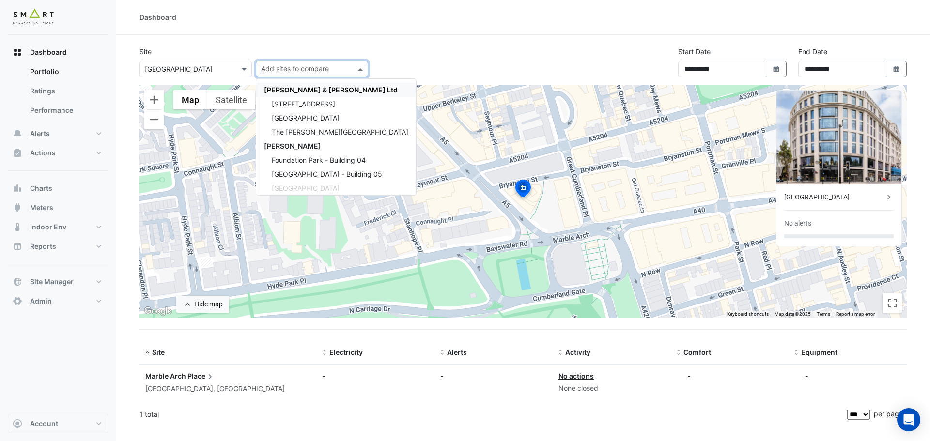
click at [283, 91] on span "[PERSON_NAME] & [PERSON_NAME] Ltd" at bounding box center [331, 90] width 134 height 8
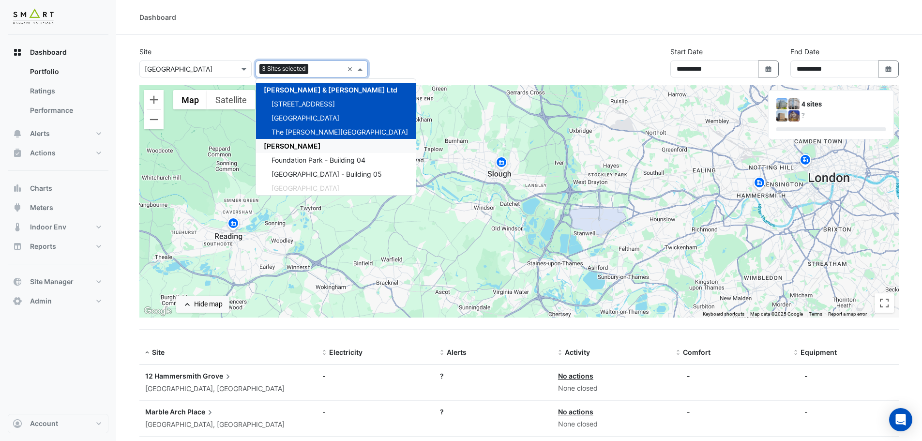
click at [276, 144] on span "[PERSON_NAME]" at bounding box center [292, 146] width 57 height 8
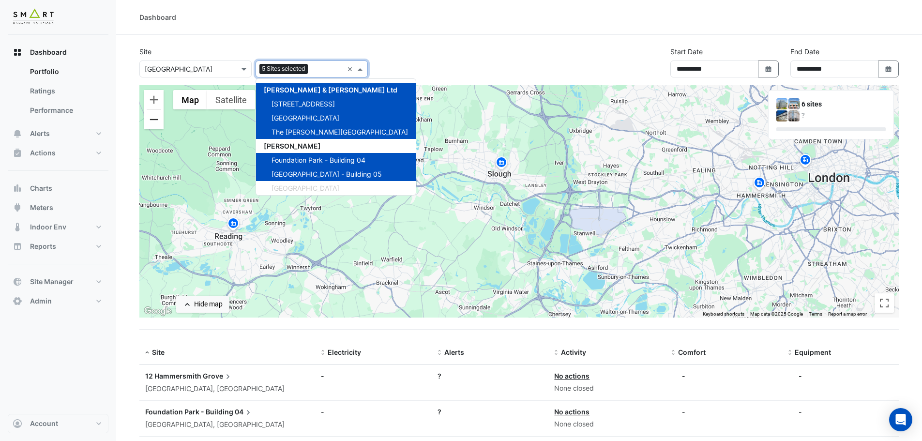
click at [155, 124] on button "Zoom out" at bounding box center [153, 119] width 19 height 19
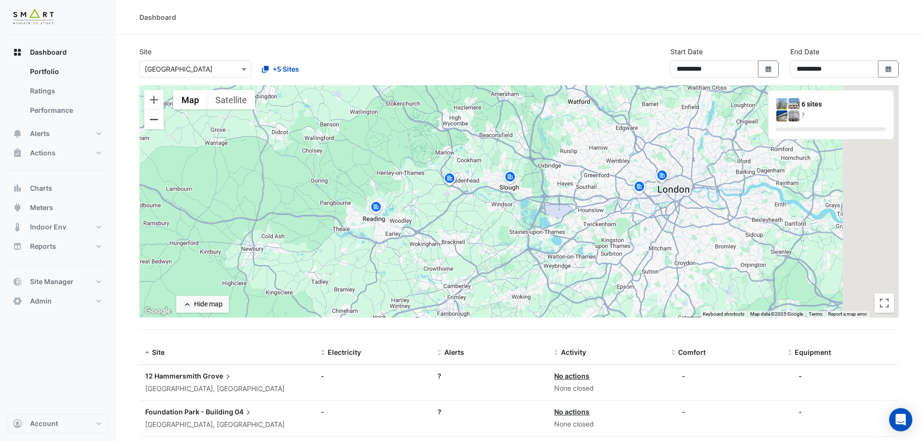
click at [155, 124] on button "Zoom out" at bounding box center [153, 119] width 19 height 19
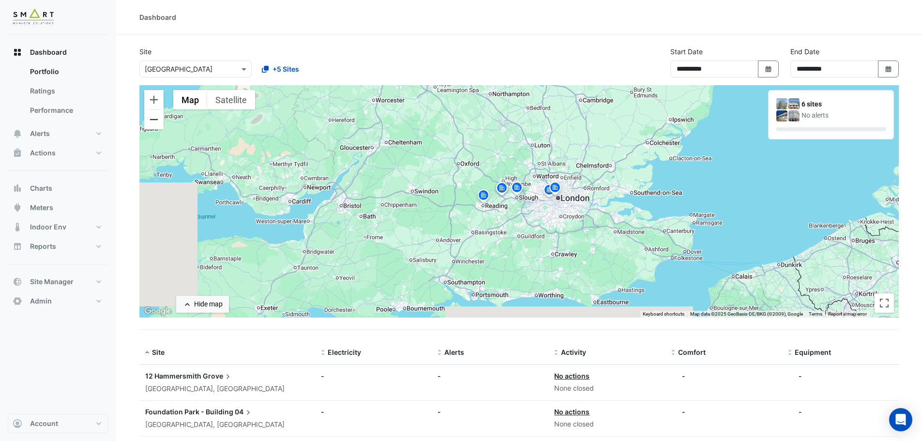
click at [157, 124] on button "Zoom out" at bounding box center [153, 119] width 19 height 19
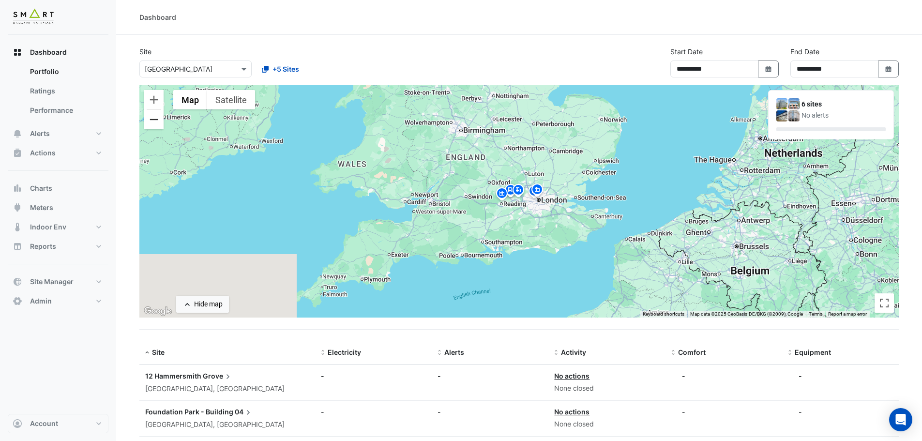
click at [155, 123] on button "Zoom out" at bounding box center [153, 119] width 19 height 19
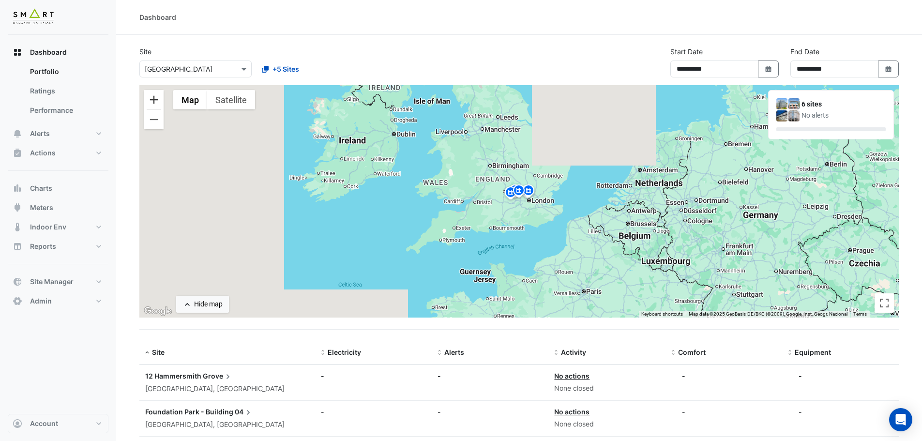
click at [153, 98] on button "Zoom in" at bounding box center [153, 99] width 19 height 19
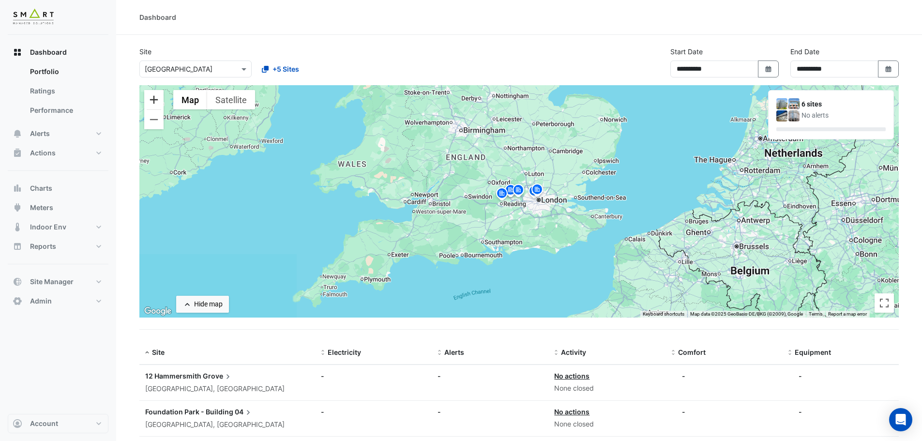
click at [153, 97] on button "Zoom in" at bounding box center [153, 99] width 19 height 19
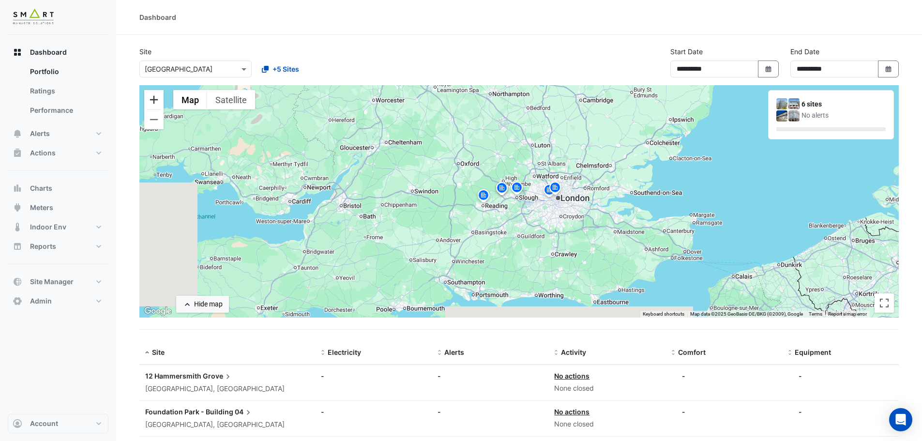
click at [153, 97] on button "Zoom in" at bounding box center [153, 99] width 19 height 19
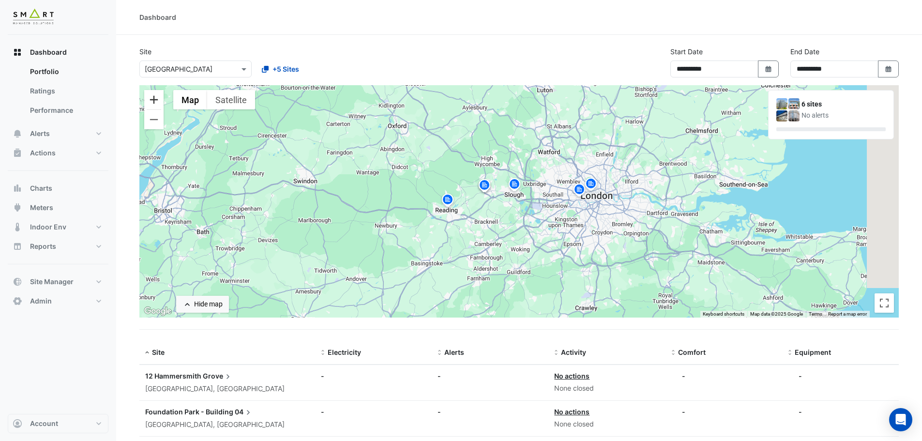
click at [152, 97] on button "Zoom in" at bounding box center [153, 99] width 19 height 19
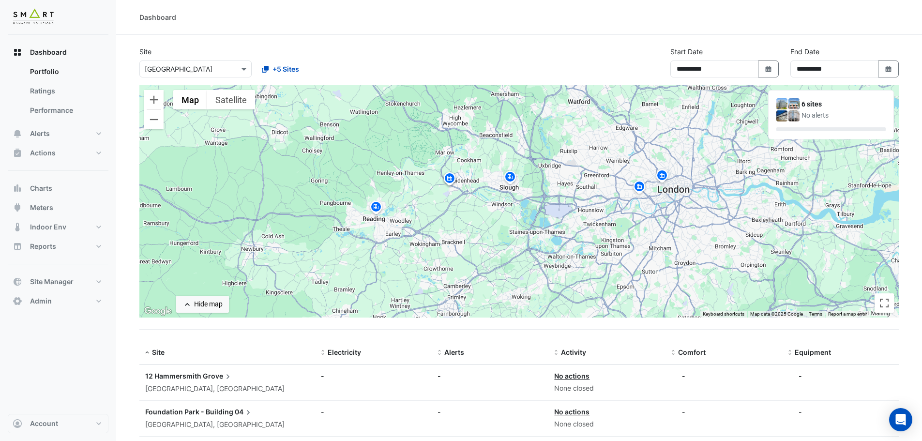
click at [374, 206] on img at bounding box center [375, 208] width 15 height 17
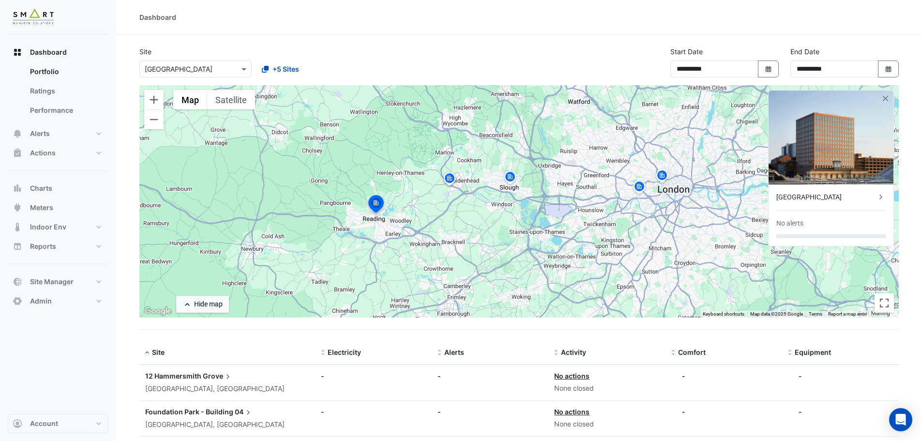
click at [449, 179] on img at bounding box center [449, 179] width 15 height 17
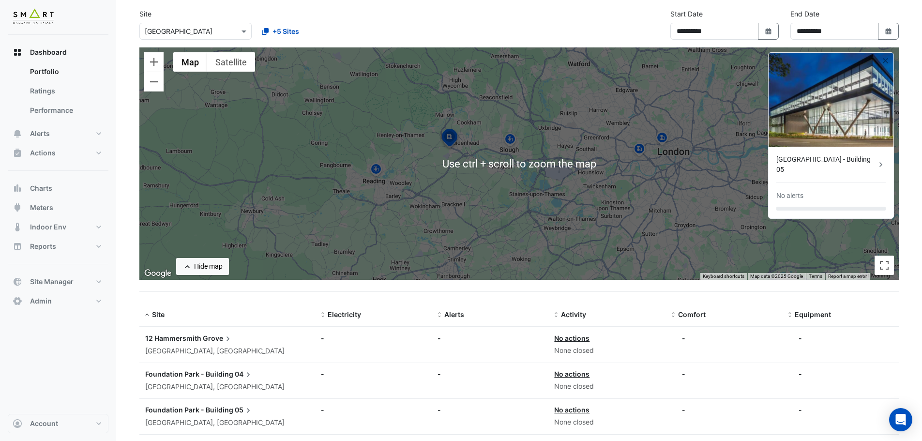
scroll to position [48, 0]
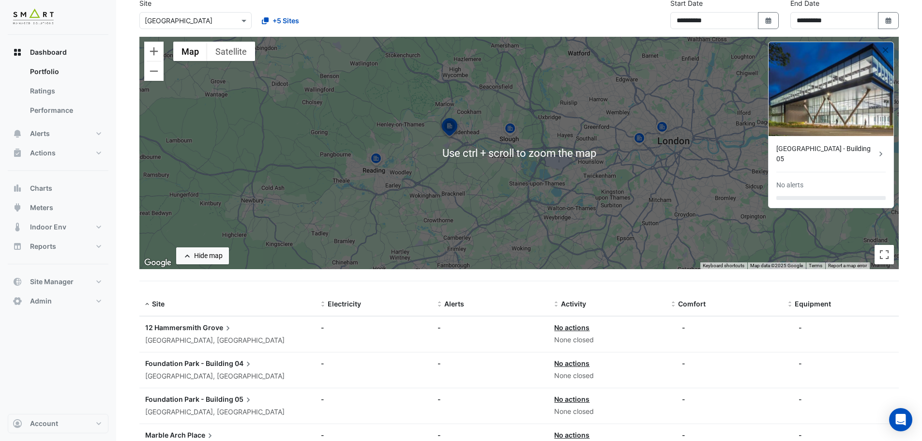
click at [508, 131] on img at bounding box center [510, 130] width 15 height 17
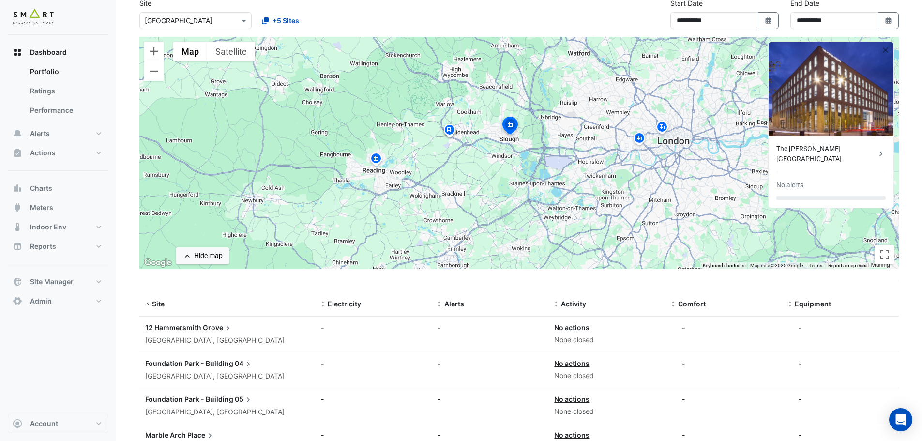
click at [636, 138] on img at bounding box center [639, 139] width 15 height 17
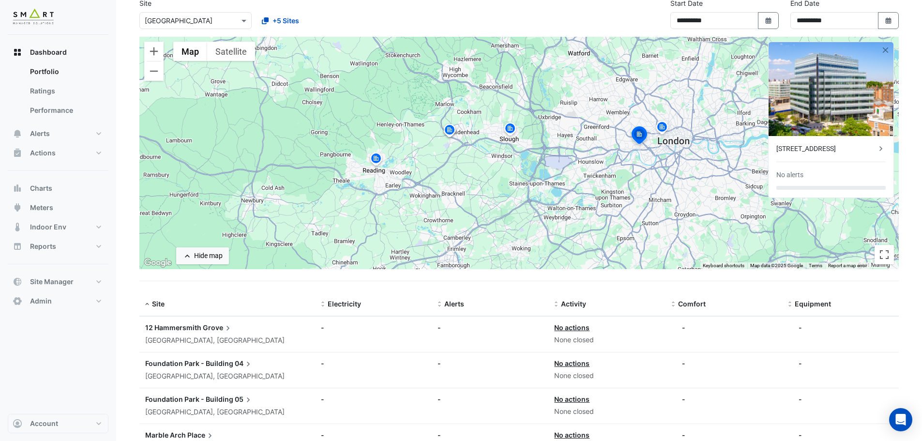
click at [662, 126] on img at bounding box center [662, 128] width 15 height 17
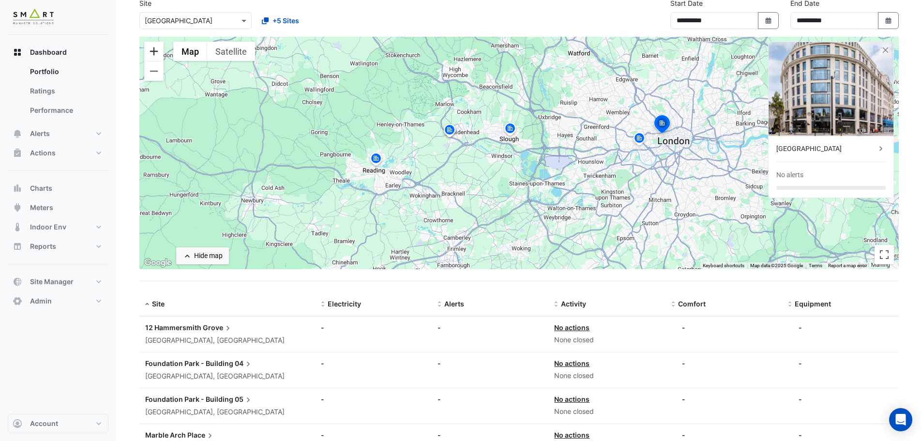
click at [151, 54] on button "Zoom in" at bounding box center [153, 51] width 19 height 19
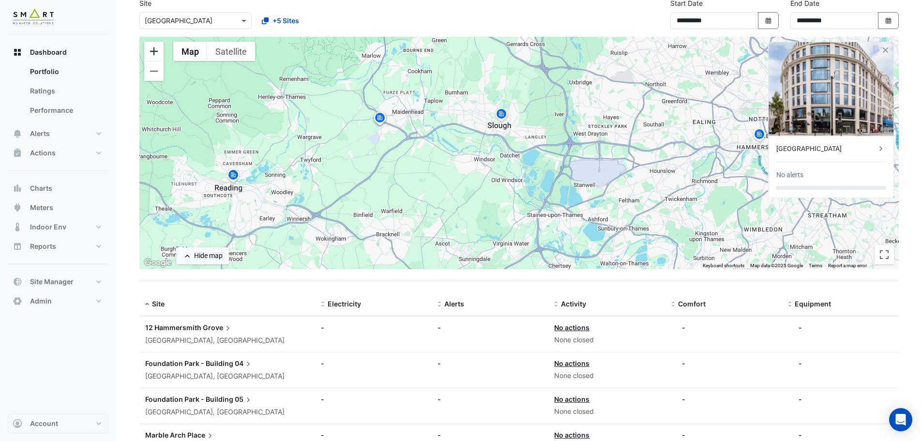
click at [151, 54] on button "Zoom in" at bounding box center [153, 51] width 19 height 19
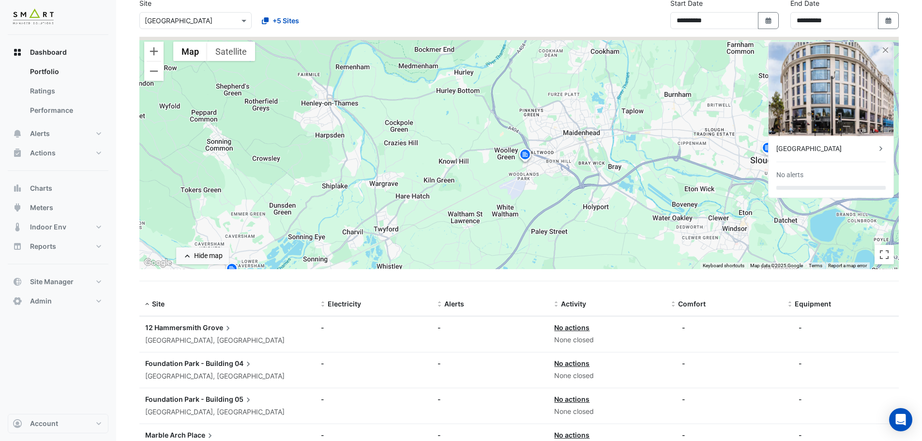
drag, startPoint x: 320, startPoint y: 148, endPoint x: 540, endPoint y: 203, distance: 227.1
click at [540, 203] on div "To activate drag with keyboard, press Alt + Enter. Once in keyboard drag state,…" at bounding box center [519, 153] width 760 height 232
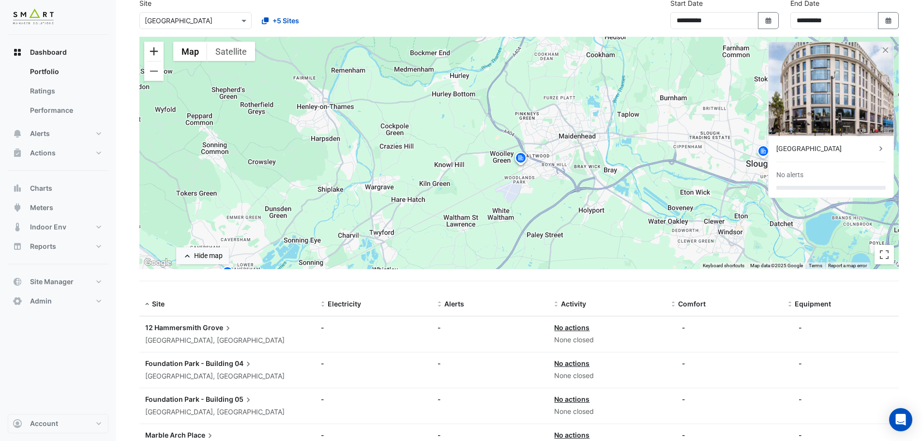
click at [154, 52] on button "Zoom in" at bounding box center [153, 51] width 19 height 19
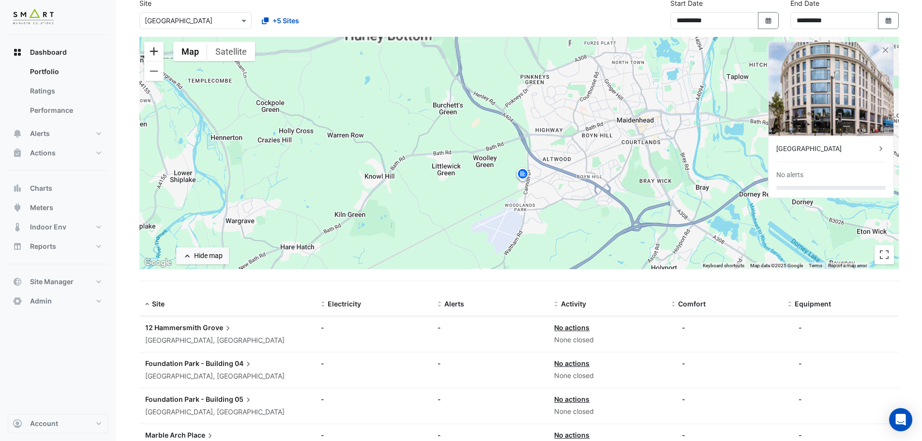
click at [153, 51] on button "Zoom in" at bounding box center [153, 51] width 19 height 19
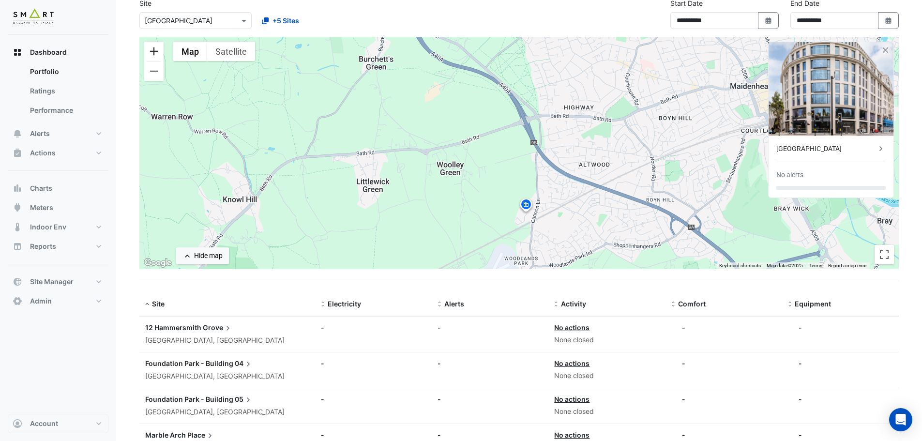
click at [153, 51] on button "Zoom in" at bounding box center [153, 51] width 19 height 19
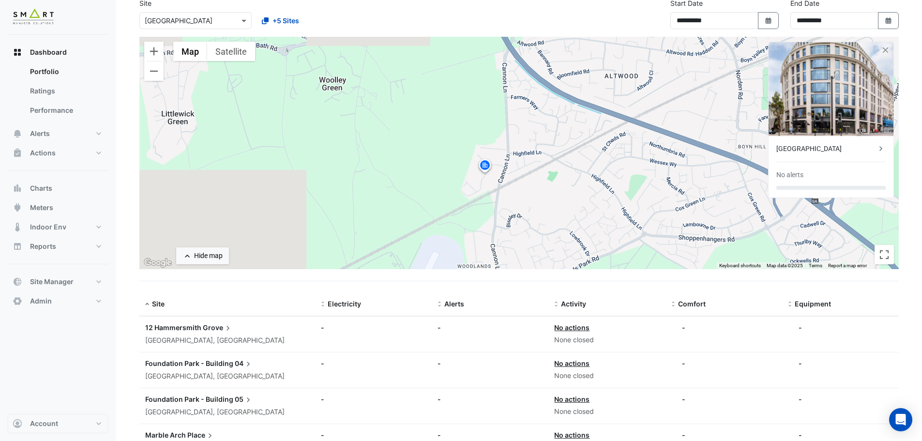
drag, startPoint x: 497, startPoint y: 221, endPoint x: 442, endPoint y: 110, distance: 124.3
click at [442, 110] on div "To activate drag with keyboard, press Alt + Enter. Once in keyboard drag state,…" at bounding box center [519, 153] width 760 height 232
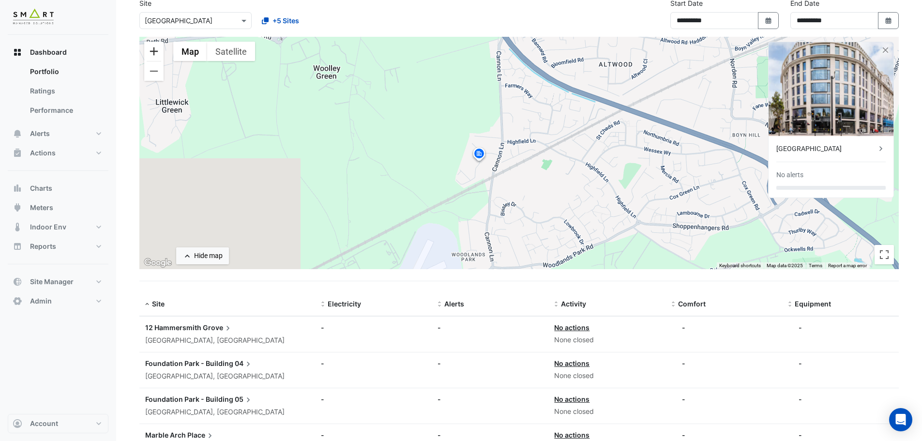
click at [150, 52] on button "Zoom in" at bounding box center [153, 51] width 19 height 19
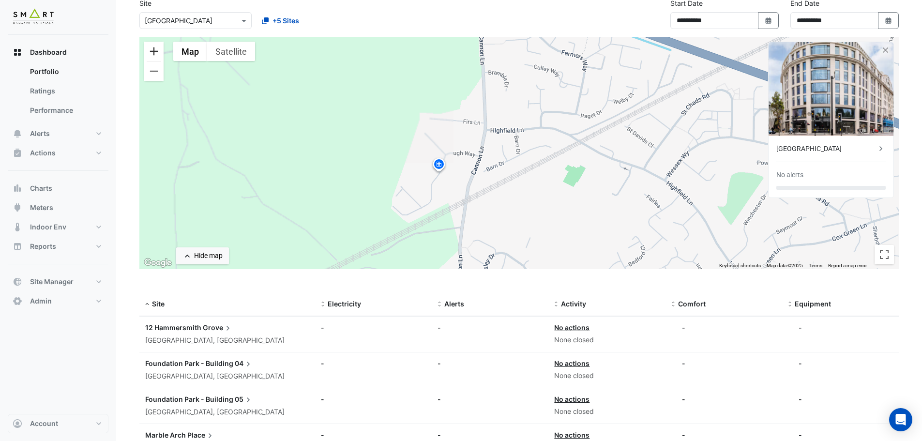
click at [150, 52] on button "Zoom in" at bounding box center [153, 51] width 19 height 19
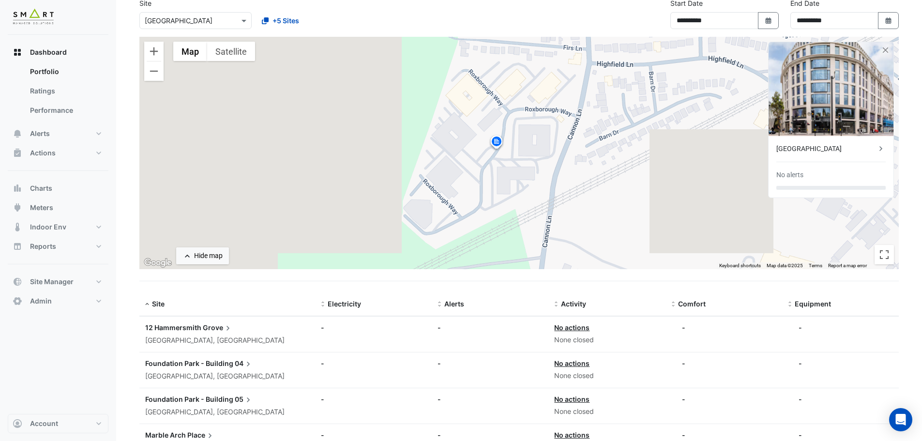
drag, startPoint x: 391, startPoint y: 181, endPoint x: 533, endPoint y: 137, distance: 148.6
click at [533, 137] on div "To activate drag with keyboard, press Alt + Enter. Once in keyboard drag state,…" at bounding box center [519, 153] width 760 height 232
click at [154, 57] on button "Zoom in" at bounding box center [153, 51] width 19 height 19
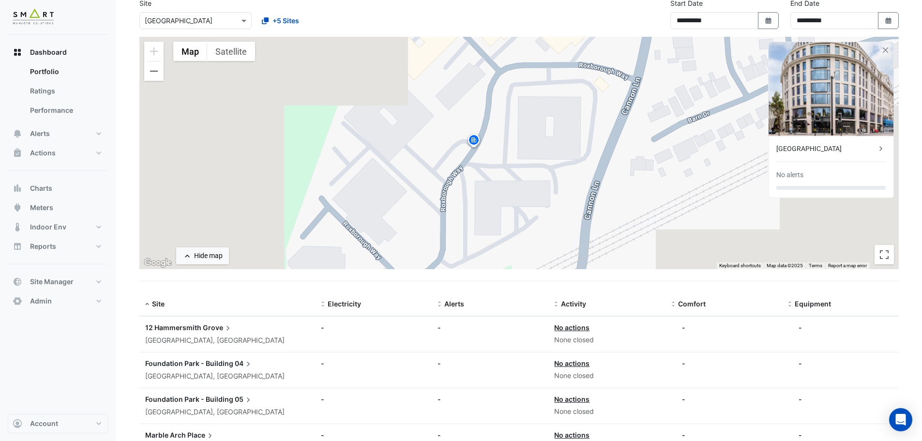
click at [475, 137] on img at bounding box center [473, 141] width 15 height 17
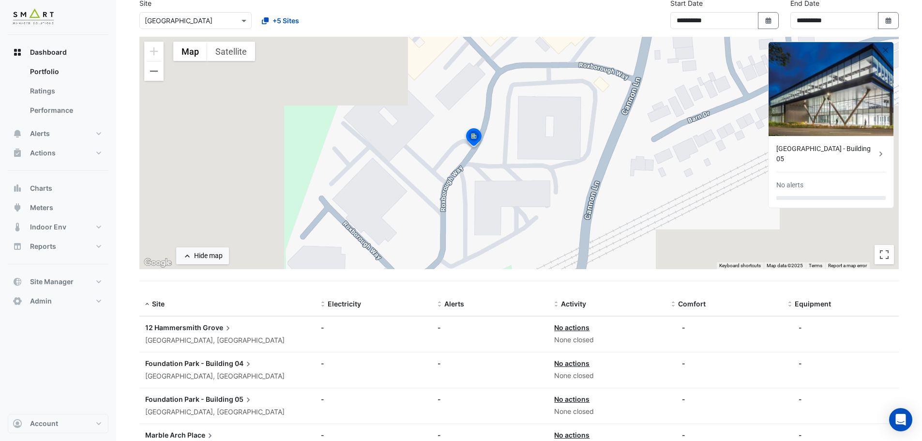
click at [218, 21] on input "text" at bounding box center [186, 21] width 82 height 10
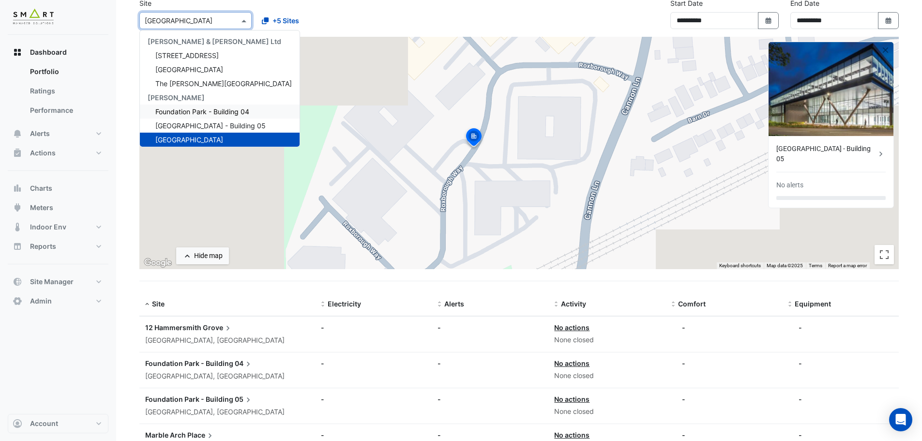
click at [215, 111] on span "Foundation Park - Building 04" at bounding box center [202, 111] width 94 height 8
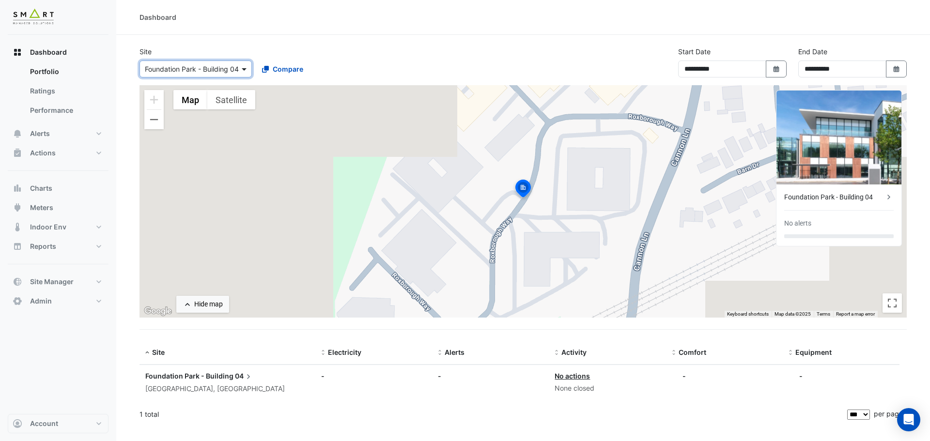
click at [240, 69] on span at bounding box center [245, 69] width 12 height 10
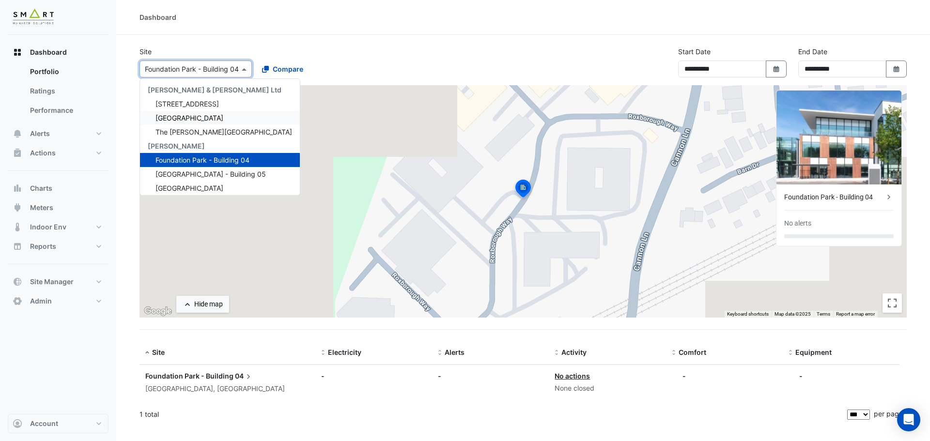
click at [180, 120] on span "[GEOGRAPHIC_DATA]" at bounding box center [189, 118] width 68 height 8
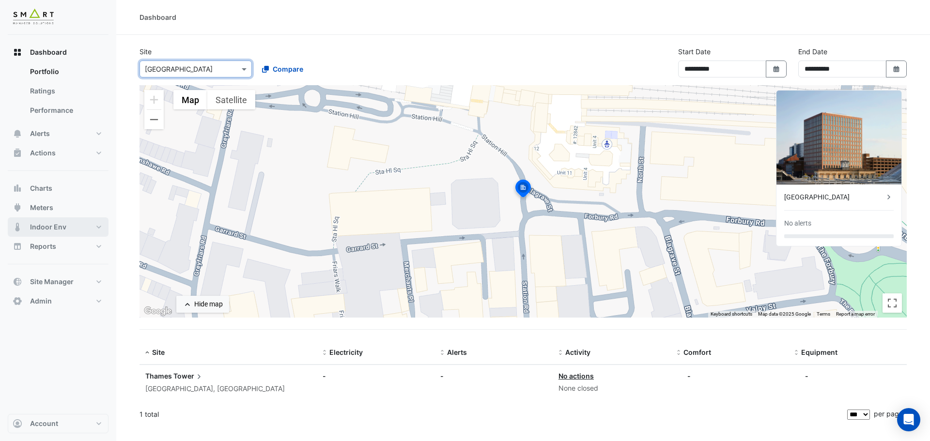
click at [47, 226] on span "Indoor Env" at bounding box center [48, 227] width 36 height 10
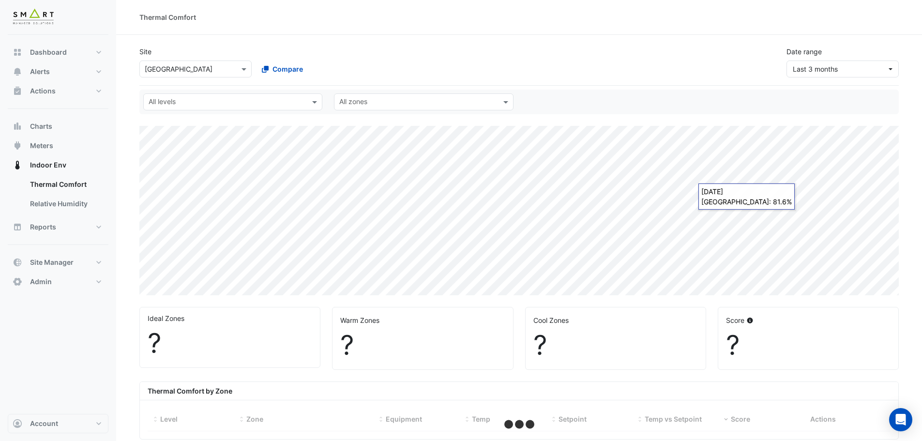
select select "***"
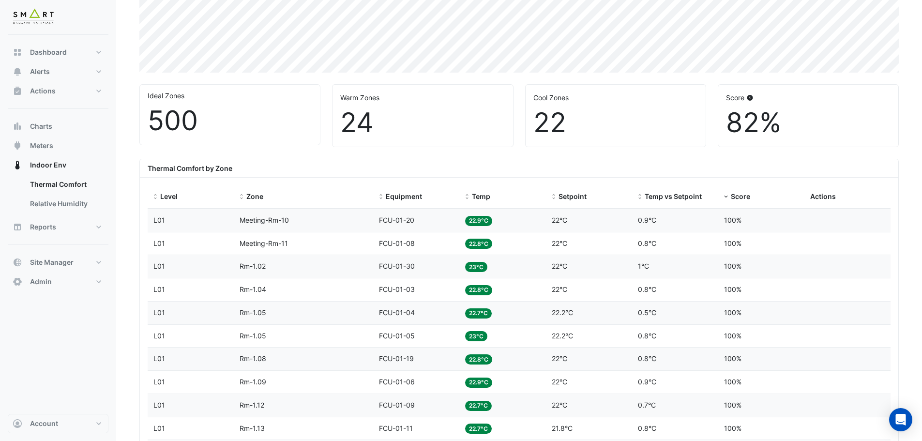
scroll to position [242, 0]
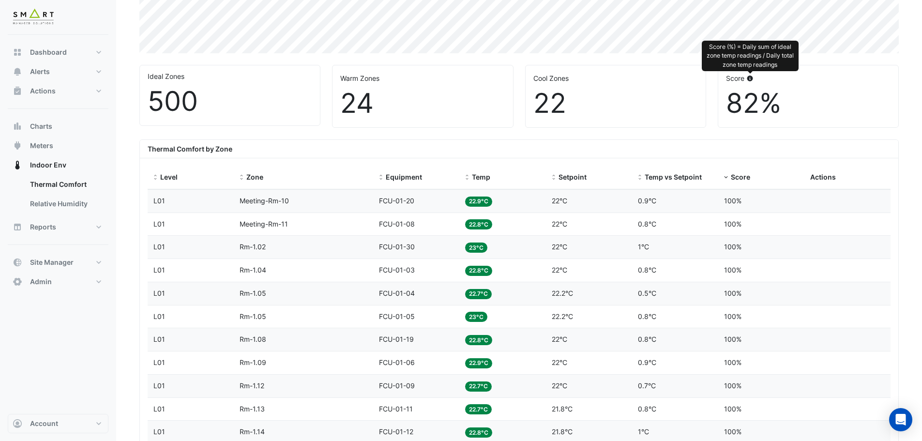
click at [751, 79] on icon at bounding box center [750, 79] width 7 height 6
click at [479, 179] on span "Temp" at bounding box center [481, 177] width 18 height 8
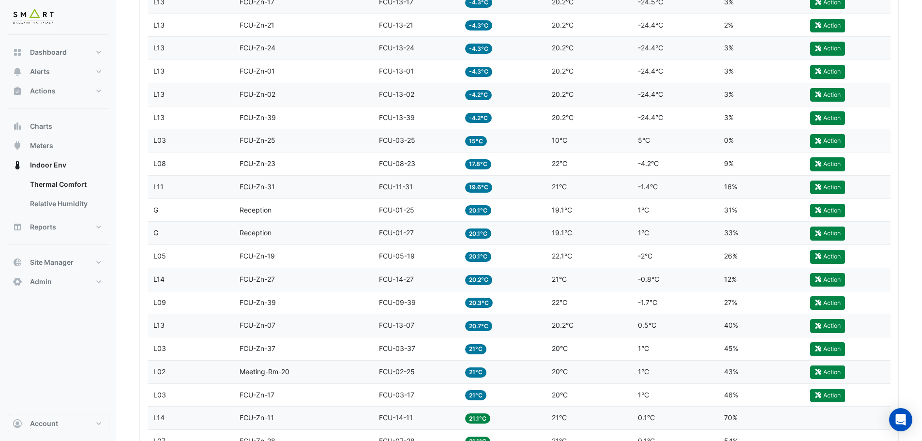
scroll to position [533, 0]
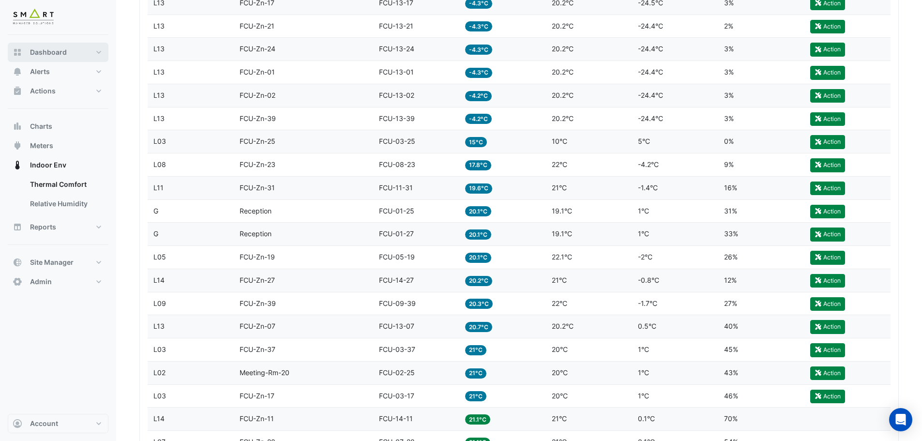
click at [55, 51] on span "Dashboard" at bounding box center [48, 52] width 37 height 10
select select "***"
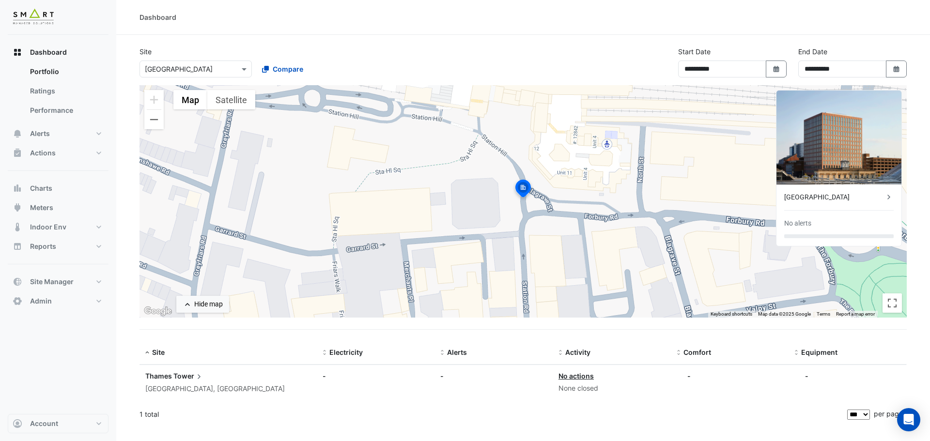
click at [821, 198] on div "[GEOGRAPHIC_DATA]" at bounding box center [834, 197] width 100 height 10
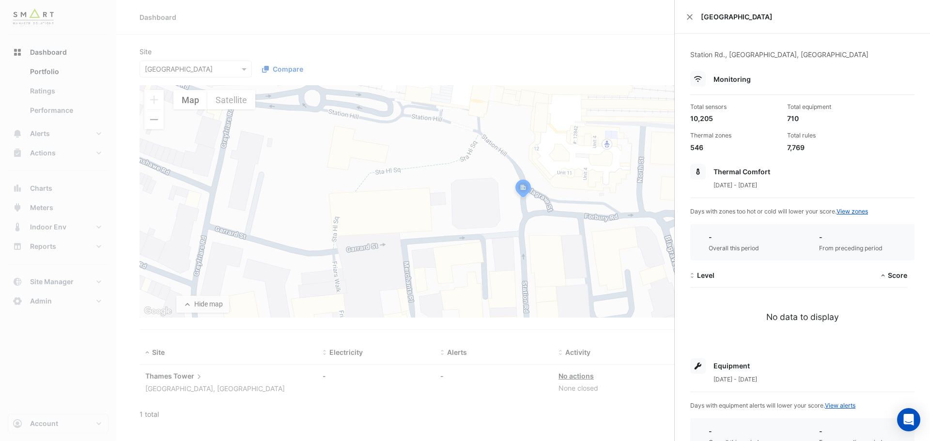
click at [656, 61] on ngb-offcanvas-backdrop at bounding box center [465, 220] width 930 height 441
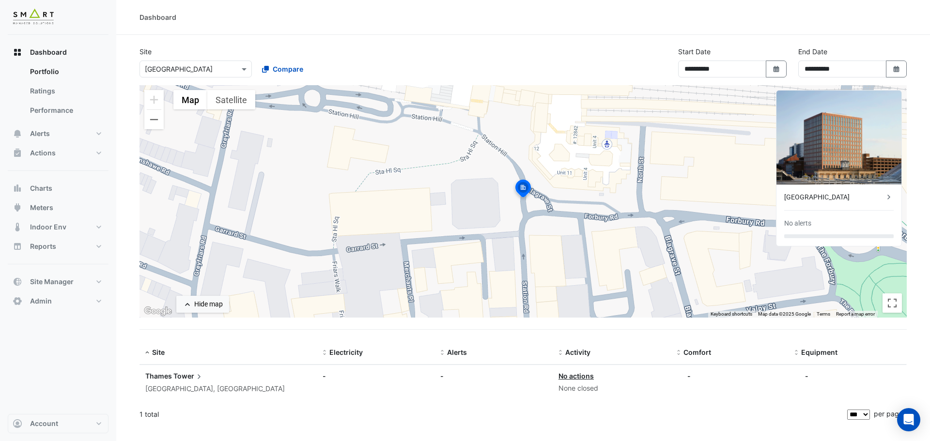
click at [906, 73] on div "**********" at bounding box center [852, 65] width 120 height 39
click at [892, 70] on icon "Select Date" at bounding box center [896, 69] width 9 height 7
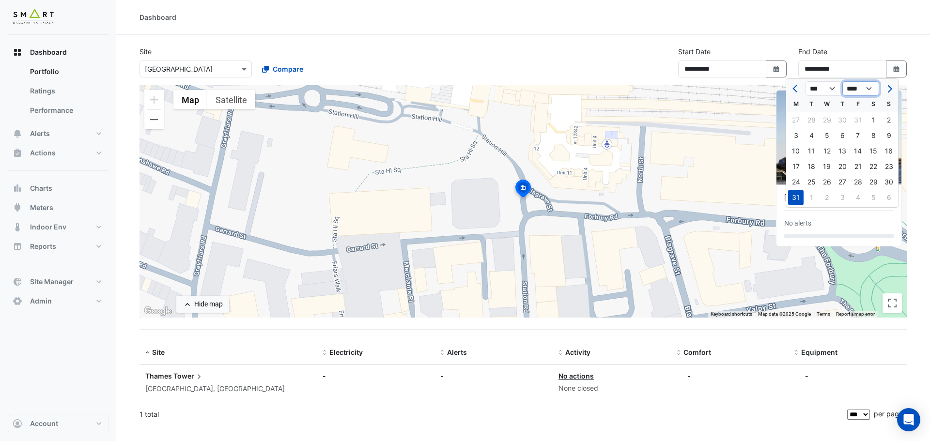
click at [867, 90] on select "**** **** **** **** **** **** **** **** **** **** **** **** ****" at bounding box center [860, 88] width 37 height 15
select select "****"
click at [842, 81] on select "**** **** **** **** **** **** **** **** **** **** **** **** ****" at bounding box center [860, 88] width 37 height 15
click at [826, 88] on select "*** *** *** *** *** *** *** *** *** *** *** ***" at bounding box center [823, 88] width 37 height 15
select select "*"
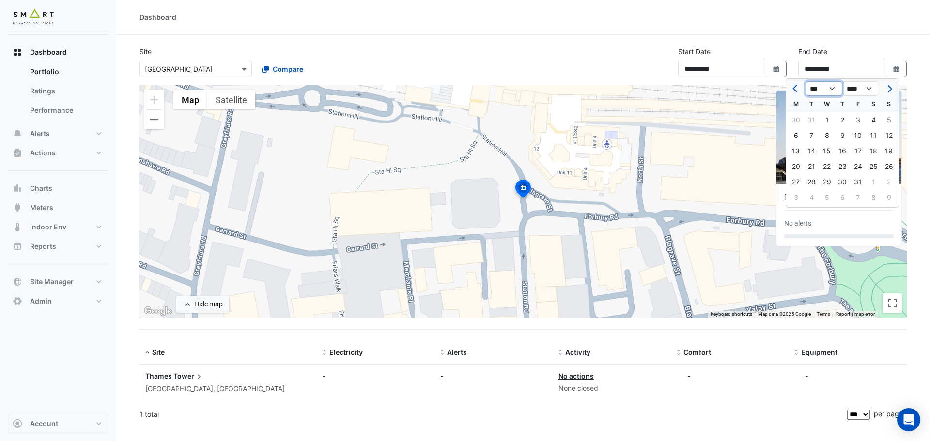
click at [805, 81] on select "*** *** *** *** *** *** *** *** *** *** *** ***" at bounding box center [823, 88] width 37 height 15
click at [815, 181] on div "30" at bounding box center [810, 181] width 15 height 15
type input "**********"
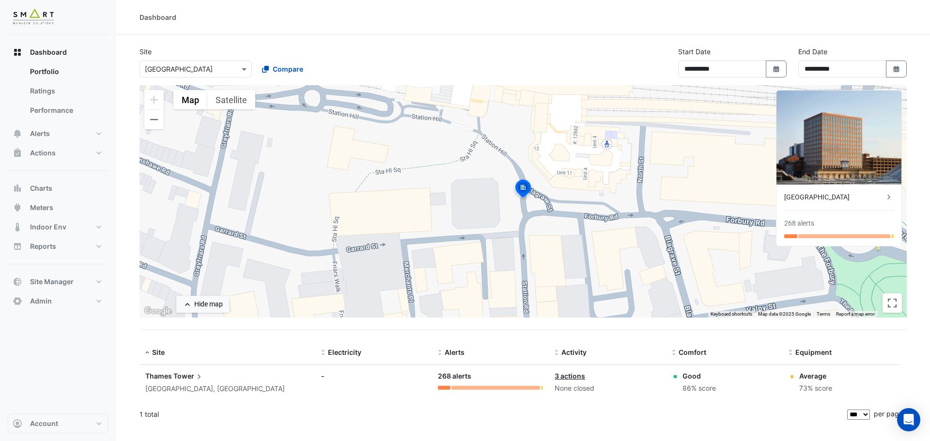
click at [886, 198] on icon at bounding box center [889, 197] width 10 height 10
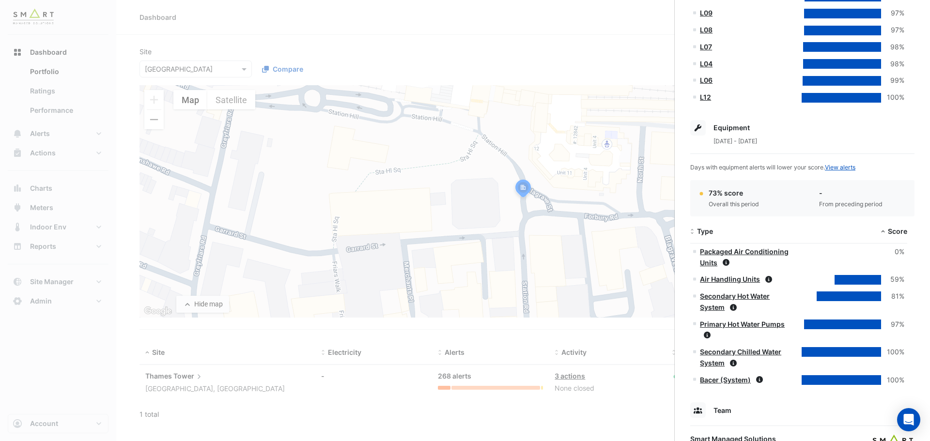
scroll to position [436, 0]
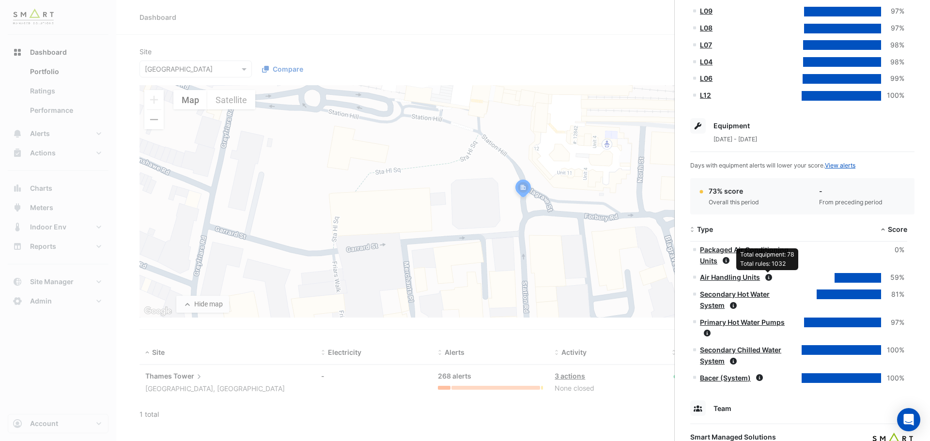
click at [769, 276] on icon at bounding box center [768, 277] width 7 height 7
click at [751, 276] on link "Air Handling Units" at bounding box center [730, 277] width 60 height 8
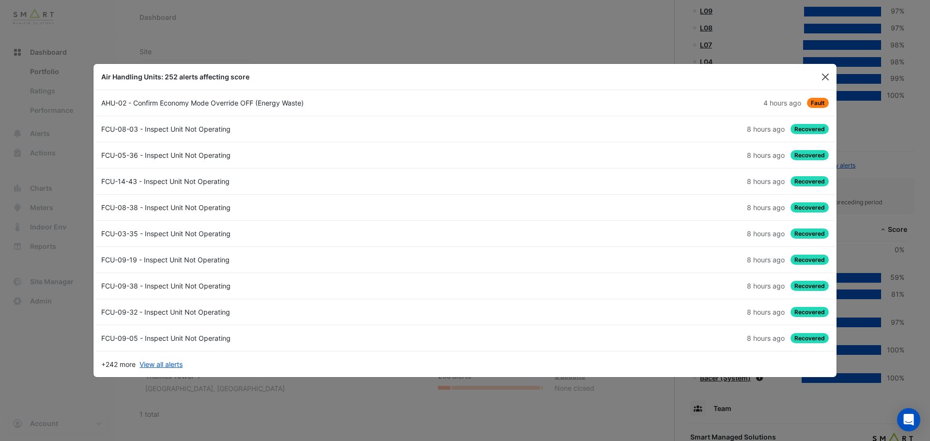
click at [827, 75] on button "Close" at bounding box center [825, 77] width 15 height 15
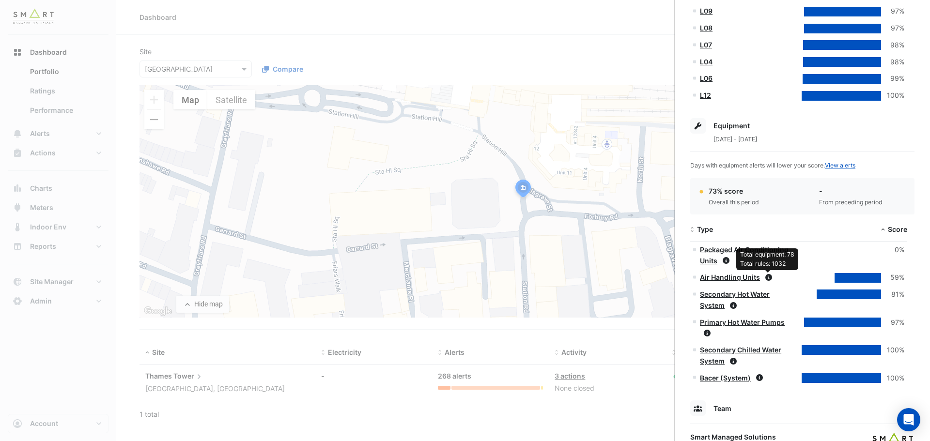
click at [743, 276] on link "Air Handling Units" at bounding box center [730, 277] width 60 height 8
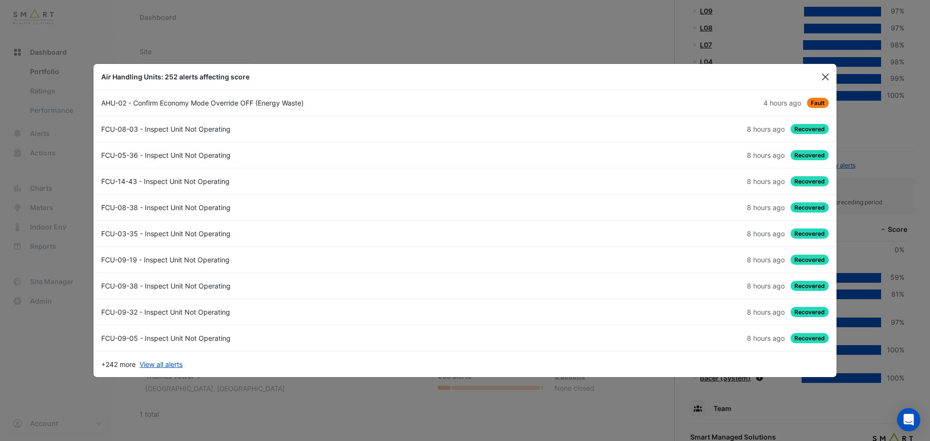
click at [829, 73] on button "Close" at bounding box center [825, 77] width 15 height 15
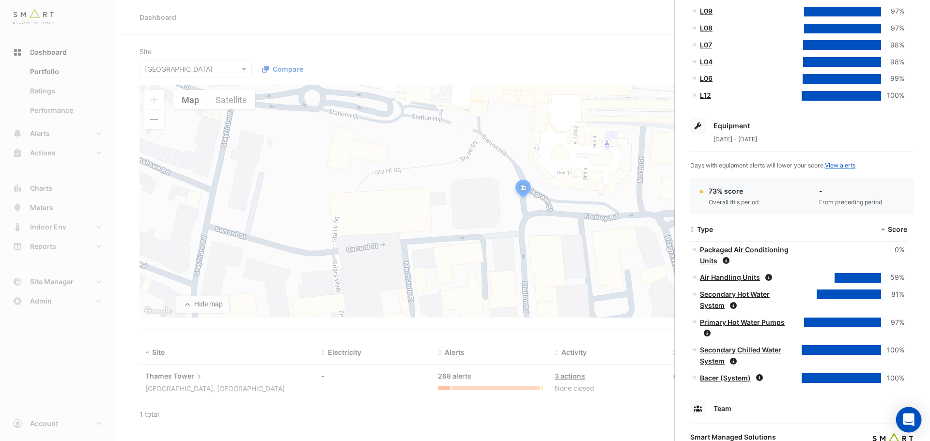
click at [906, 416] on icon "Open Intercom Messenger" at bounding box center [908, 420] width 11 height 13
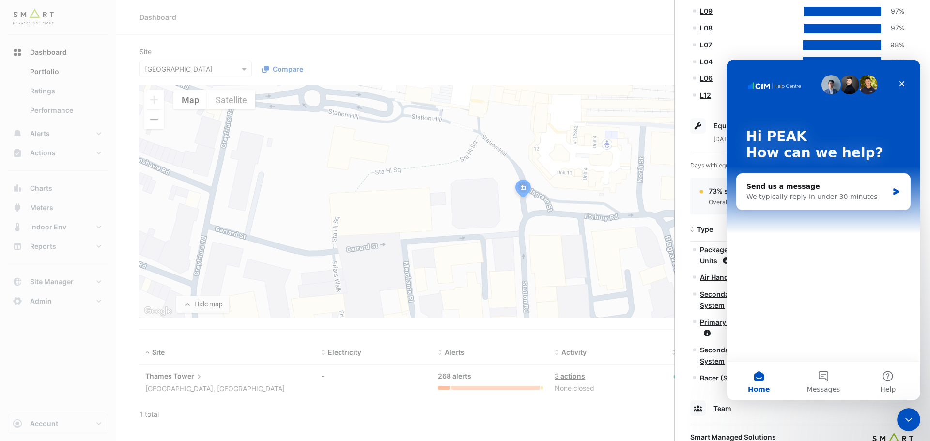
scroll to position [0, 0]
click at [896, 379] on button "Help" at bounding box center [888, 381] width 64 height 39
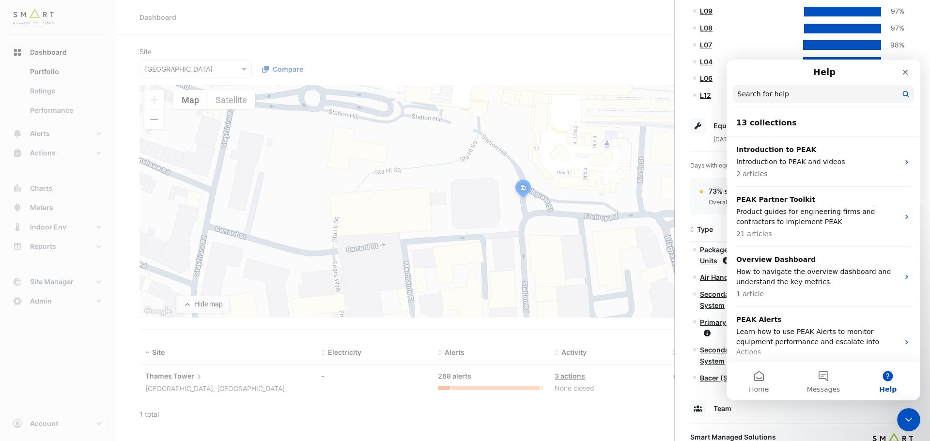
click at [906, 97] on input "Search for help" at bounding box center [823, 94] width 181 height 18
type input "*********"
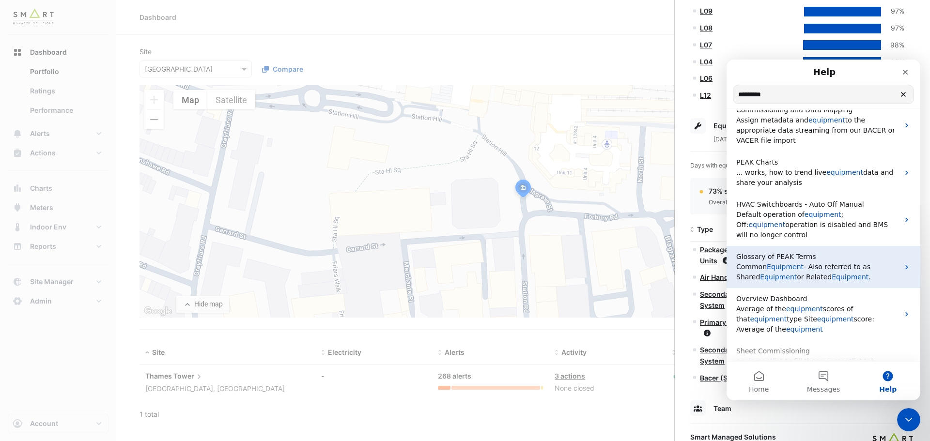
scroll to position [136, 0]
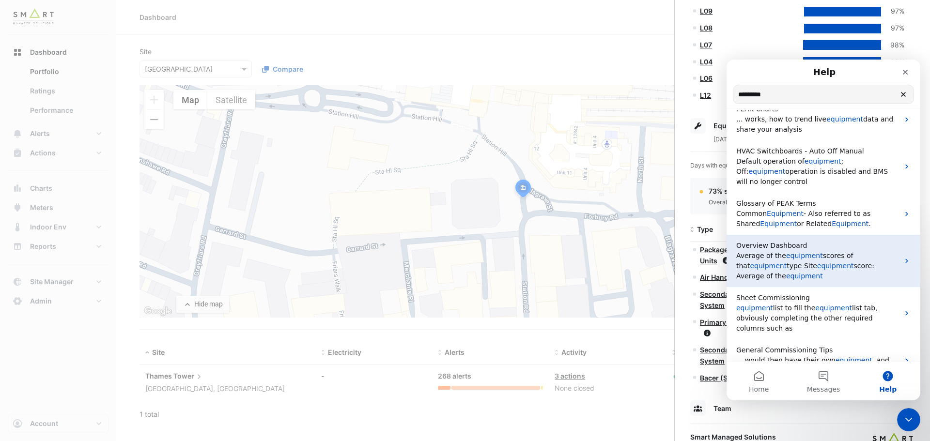
click at [800, 252] on span "equipment" at bounding box center [804, 256] width 37 height 8
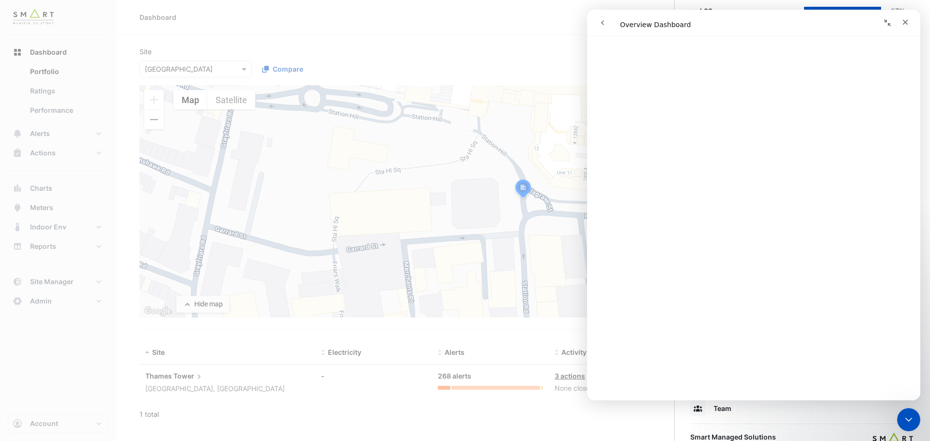
scroll to position [872, 0]
drag, startPoint x: 506, startPoint y: 80, endPoint x: 521, endPoint y: 84, distance: 15.0
click at [506, 80] on ngb-offcanvas-backdrop at bounding box center [465, 220] width 930 height 441
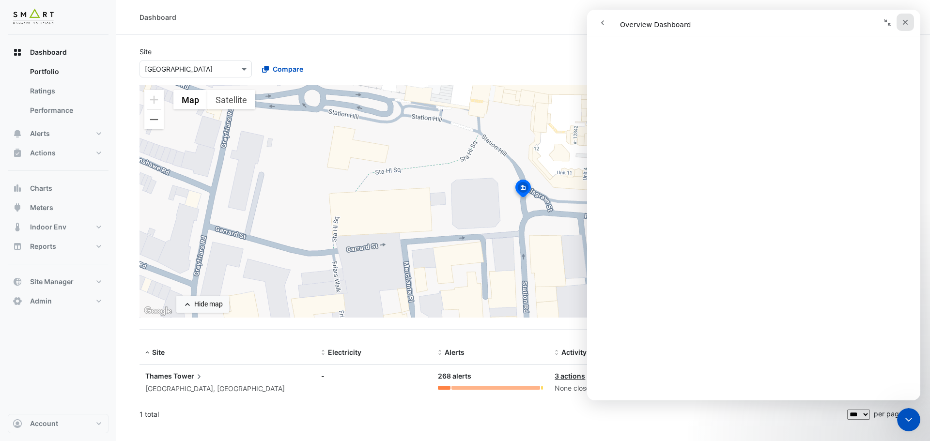
click at [909, 18] on div "Close" at bounding box center [904, 22] width 17 height 17
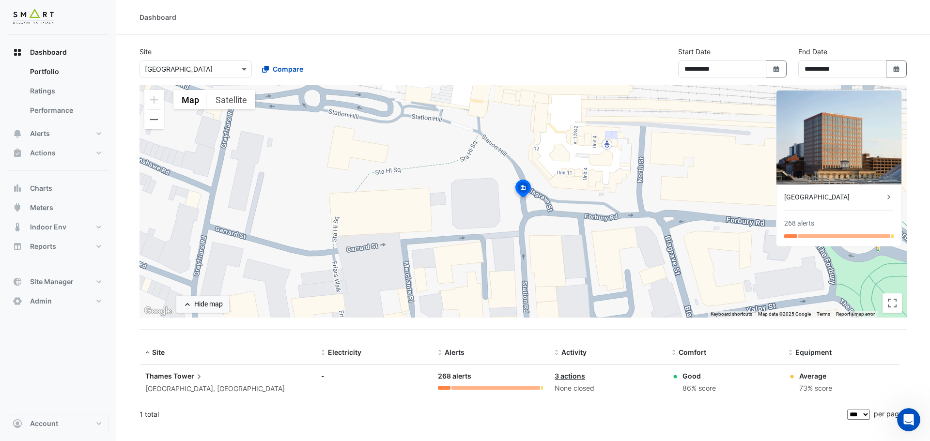
click at [886, 199] on icon at bounding box center [889, 197] width 10 height 10
